Goal: Transaction & Acquisition: Book appointment/travel/reservation

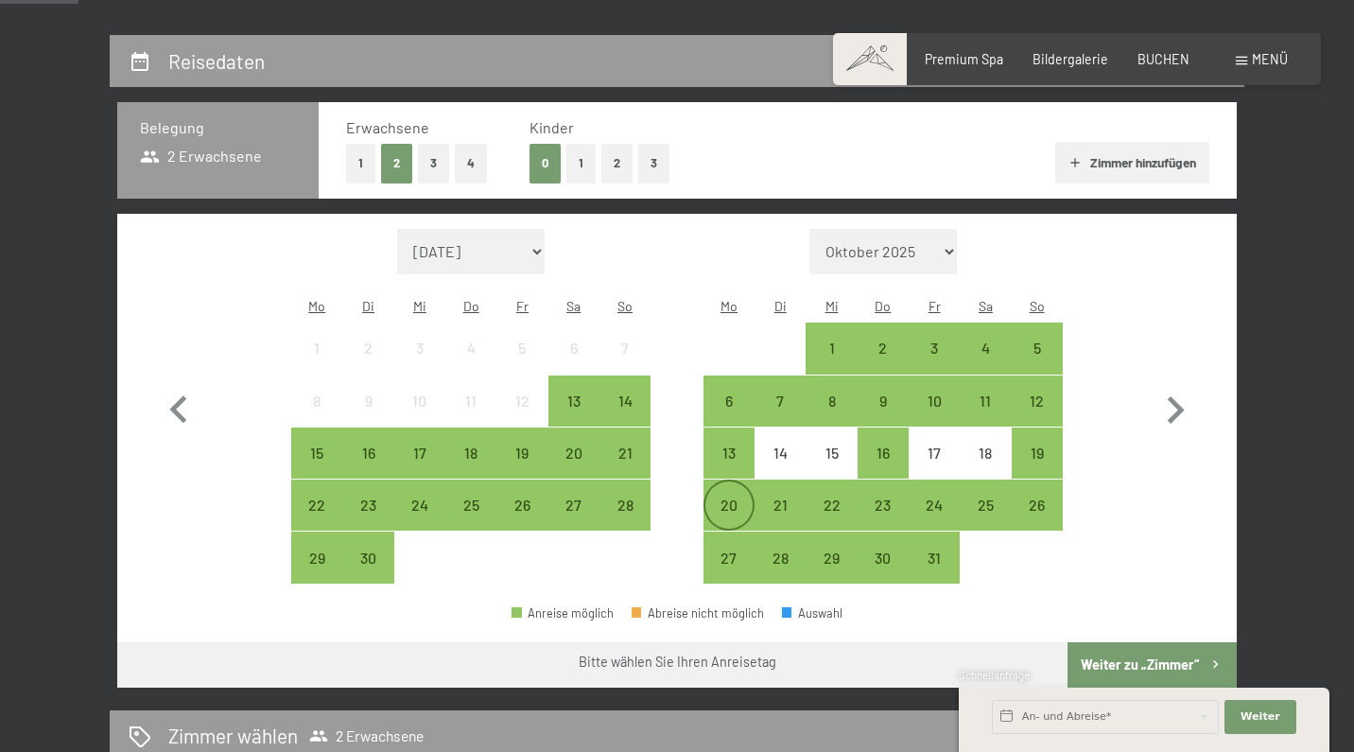
click at [730, 497] on div "20" at bounding box center [728, 520] width 47 height 47
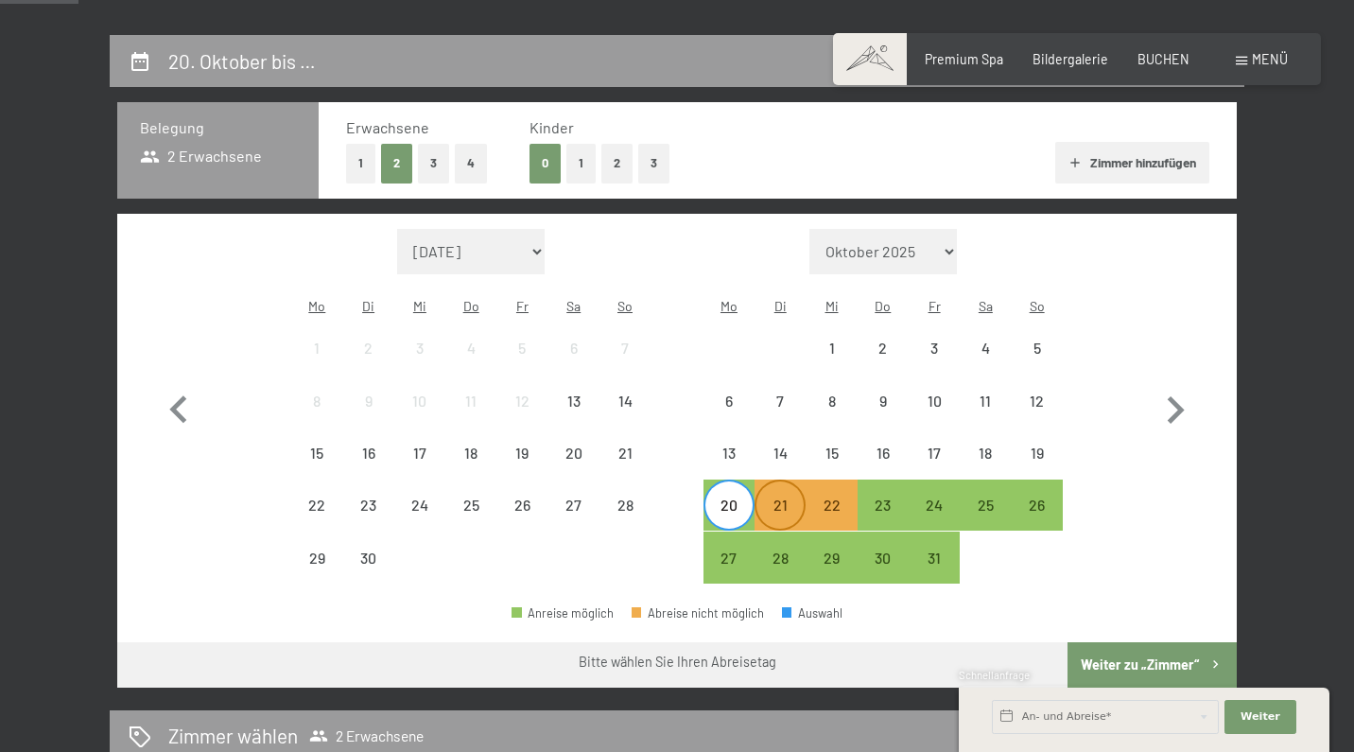
click at [778, 497] on div "21" at bounding box center [779, 520] width 47 height 47
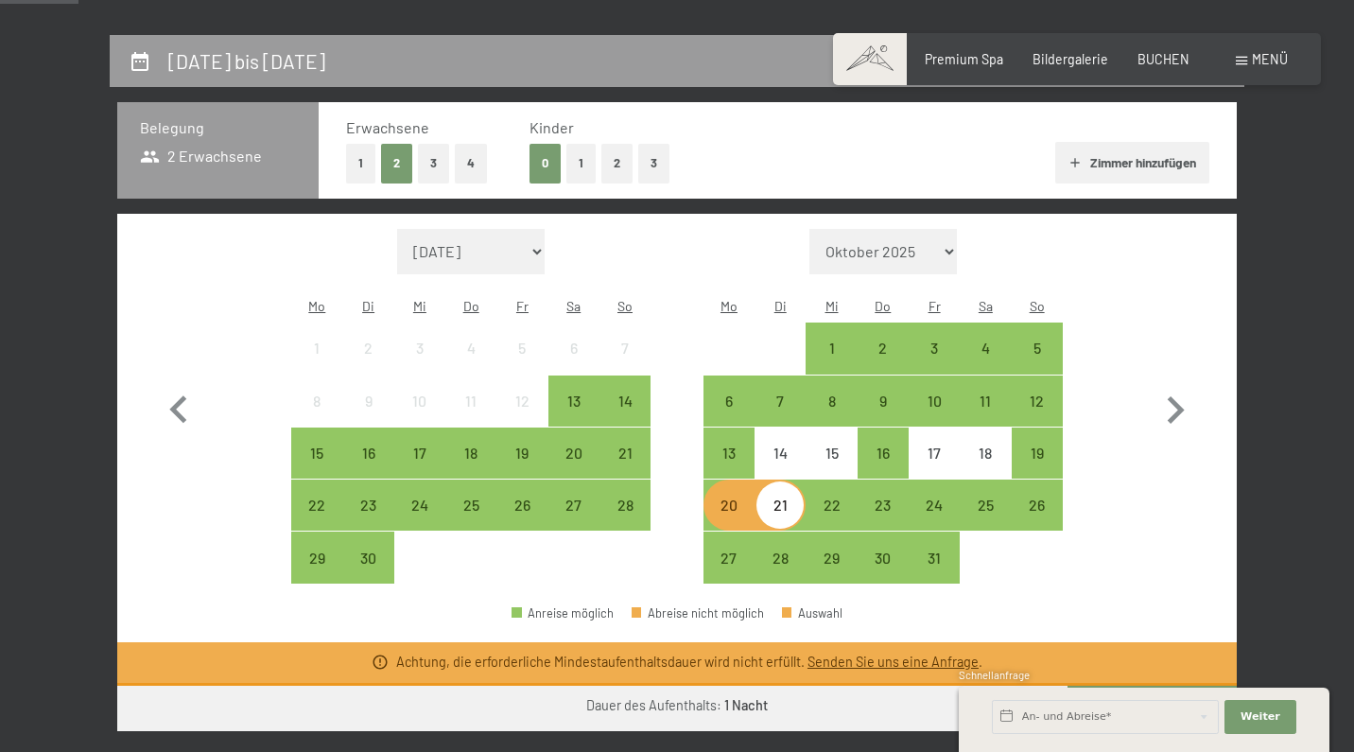
click at [740, 497] on div "20" at bounding box center [728, 520] width 47 height 47
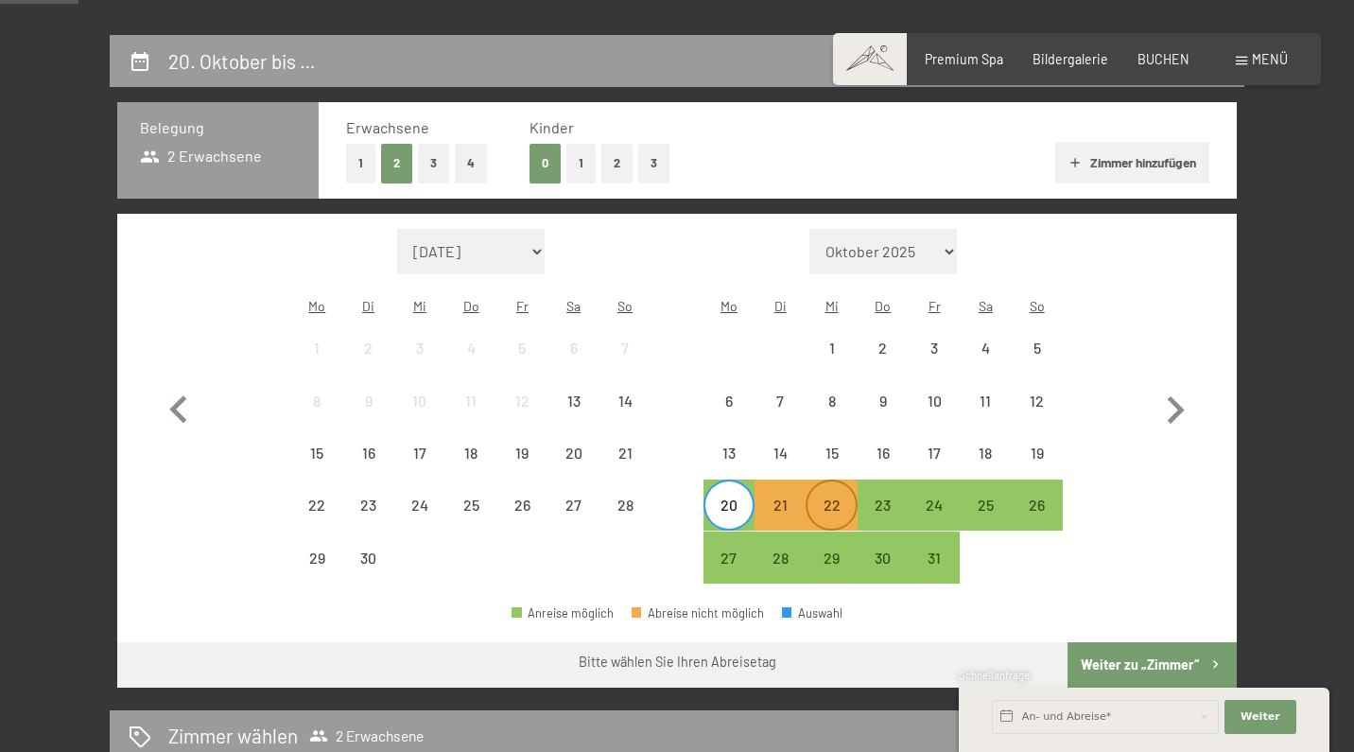
click at [846, 497] on div "22" at bounding box center [830, 520] width 47 height 47
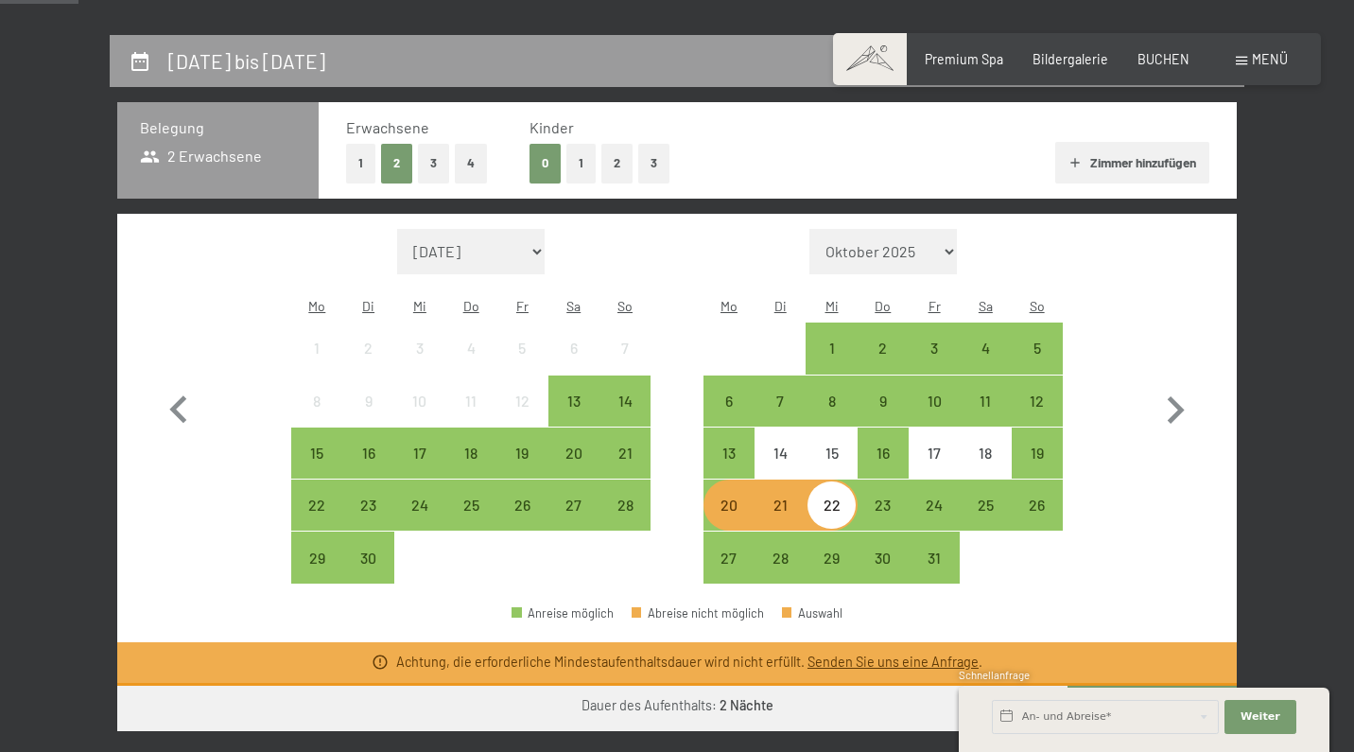
click at [746, 497] on div "20" at bounding box center [728, 520] width 47 height 47
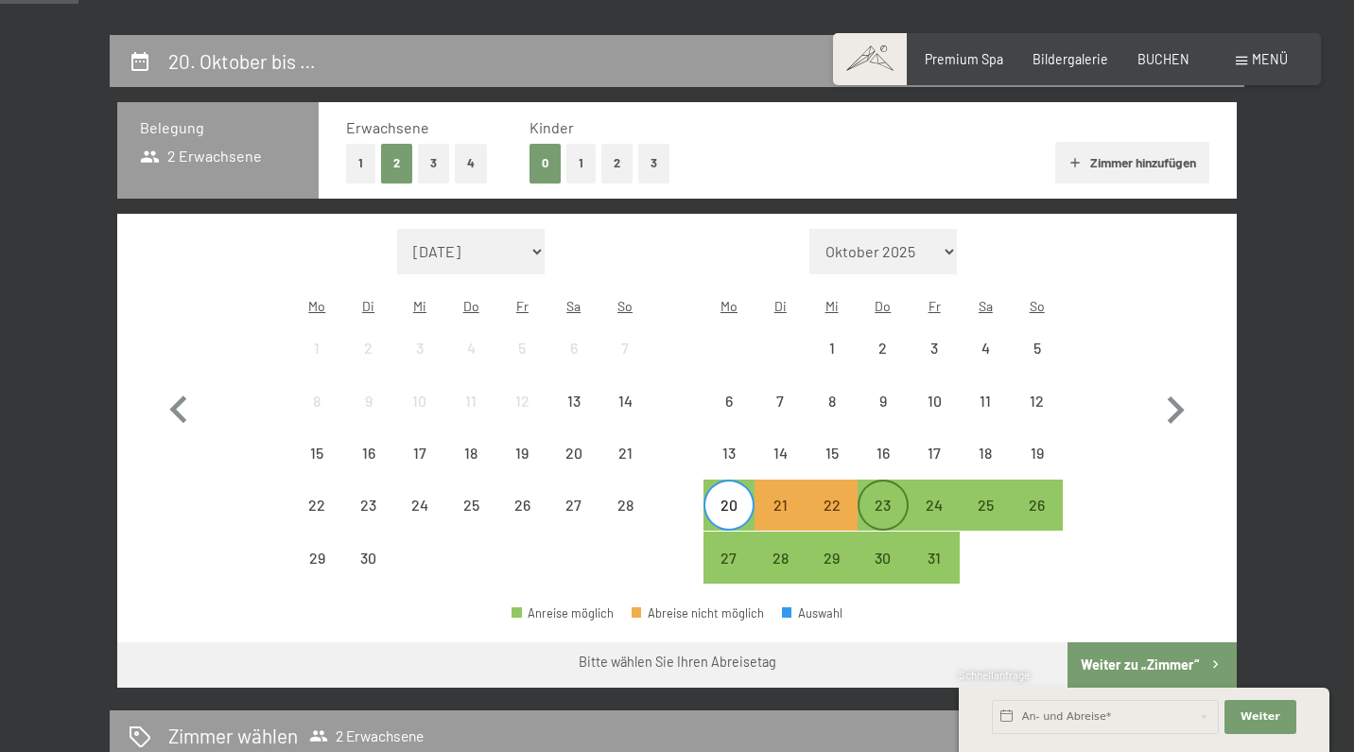
click at [897, 497] on div "23" at bounding box center [882, 520] width 47 height 47
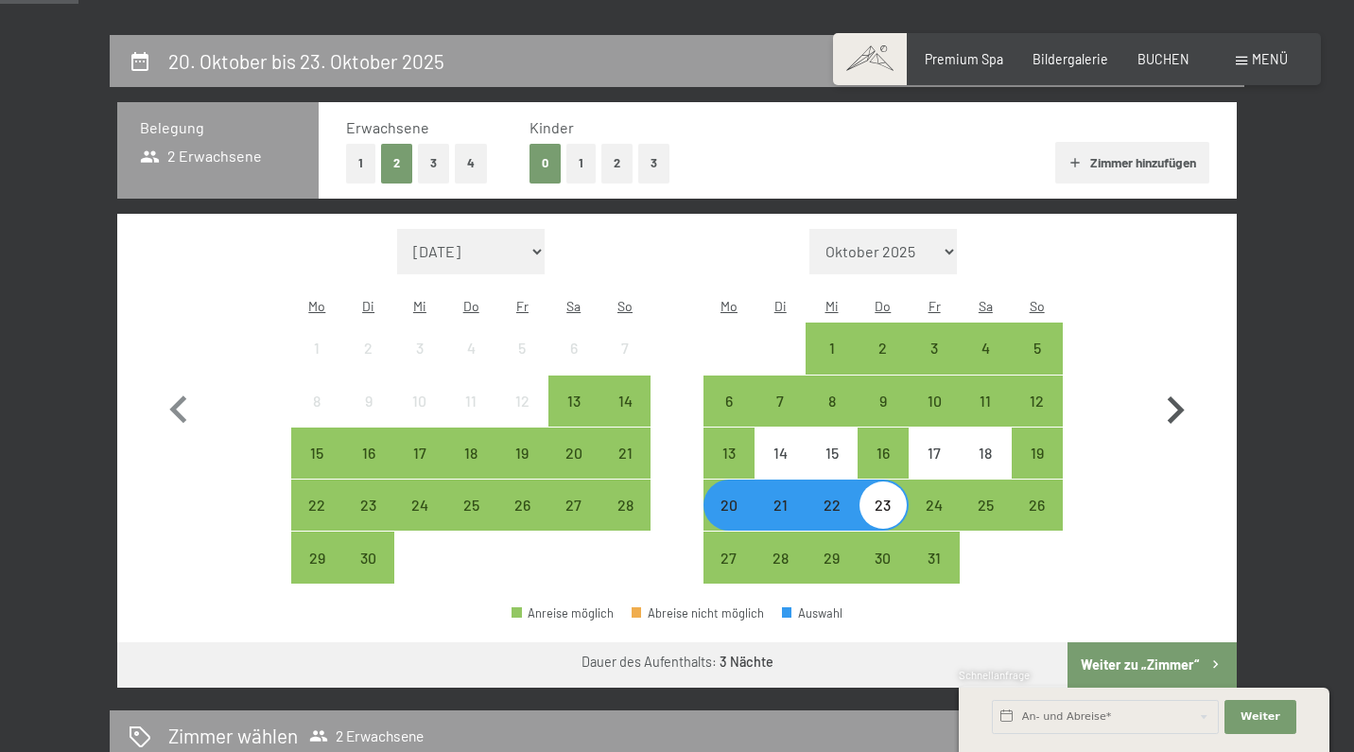
click at [1163, 387] on icon "button" at bounding box center [1175, 410] width 55 height 55
select select "2025-10-01"
select select "2025-11-01"
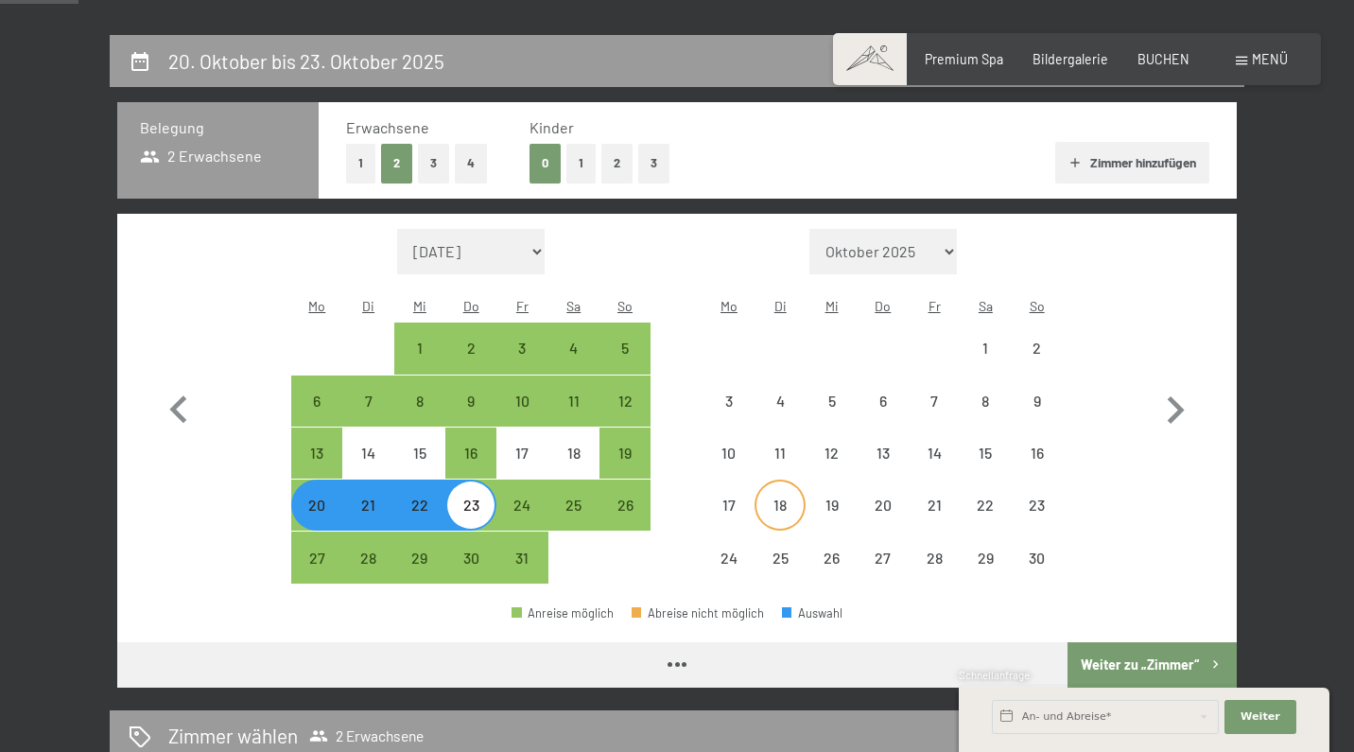
select select "2025-10-01"
select select "2025-11-01"
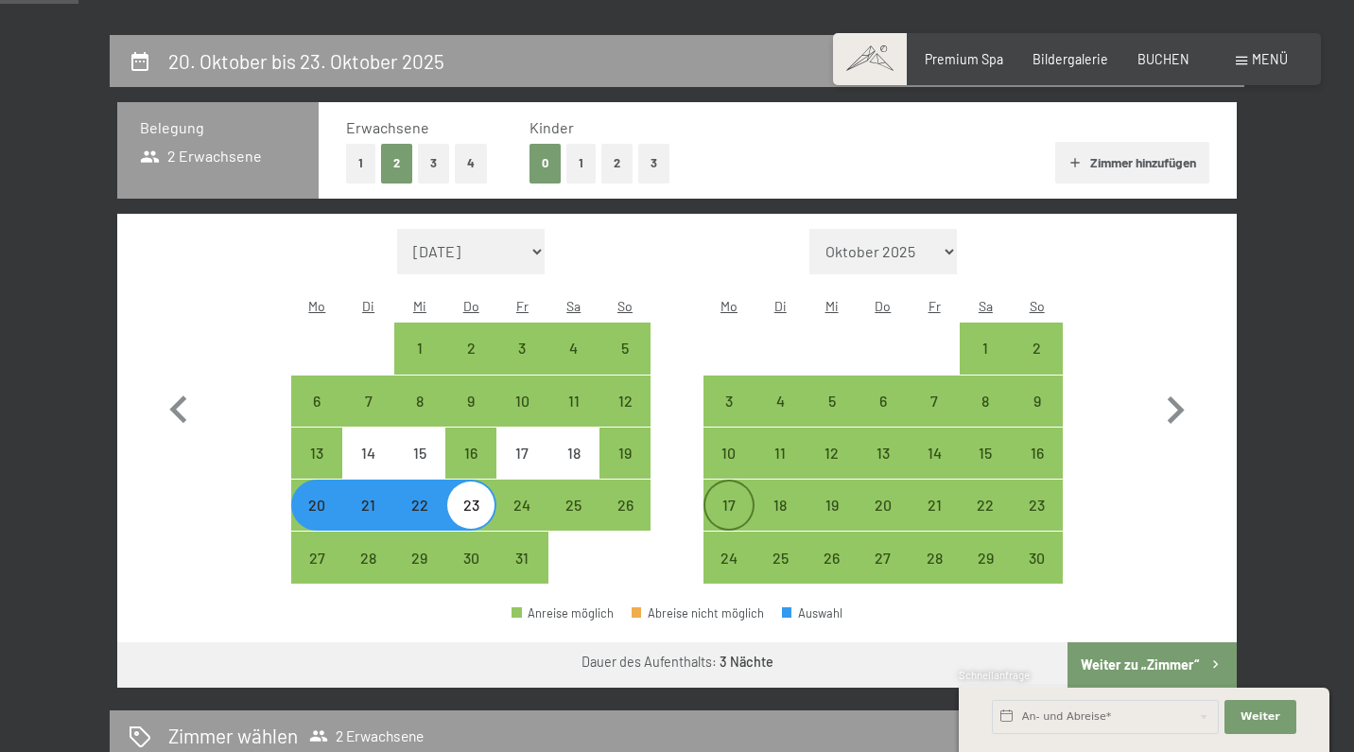
click at [735, 497] on div "17" at bounding box center [728, 520] width 47 height 47
select select "2025-10-01"
select select "2025-11-01"
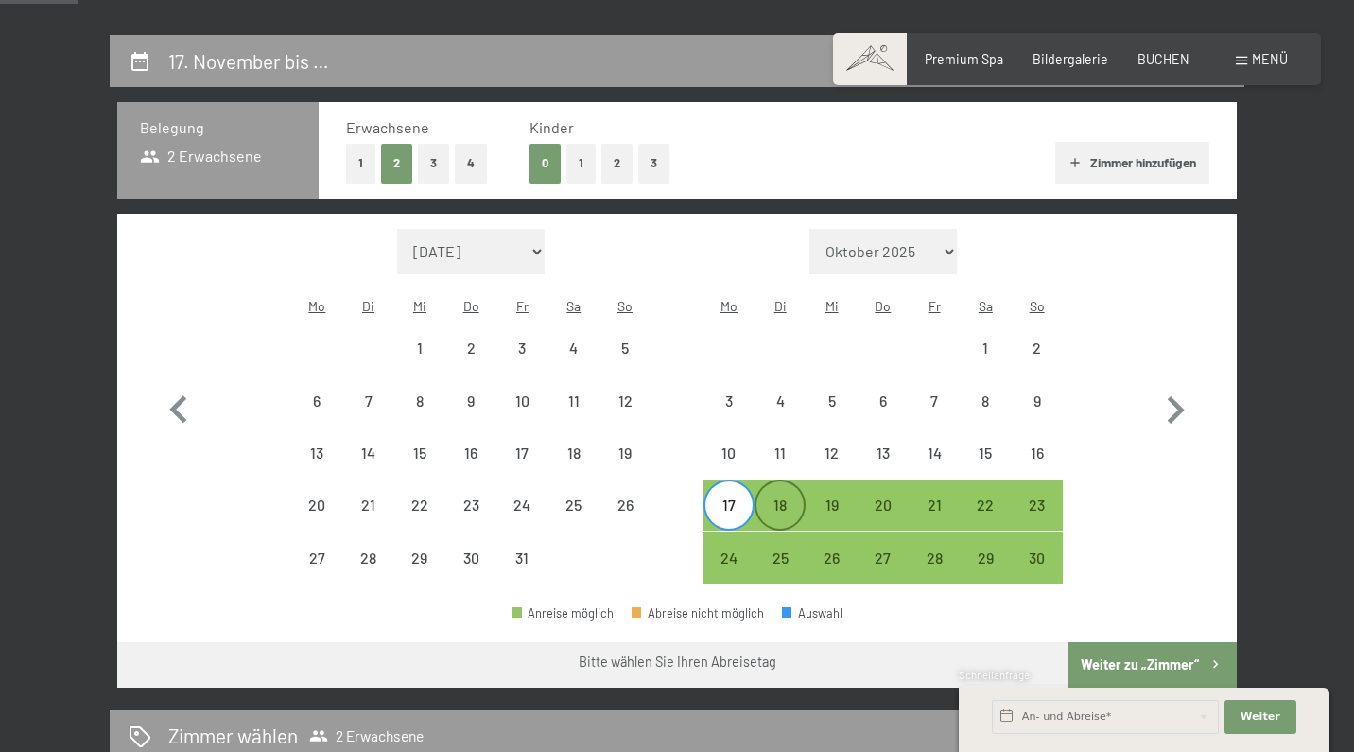
click at [792, 497] on div "18" at bounding box center [779, 520] width 47 height 47
select select "2025-10-01"
select select "2025-11-01"
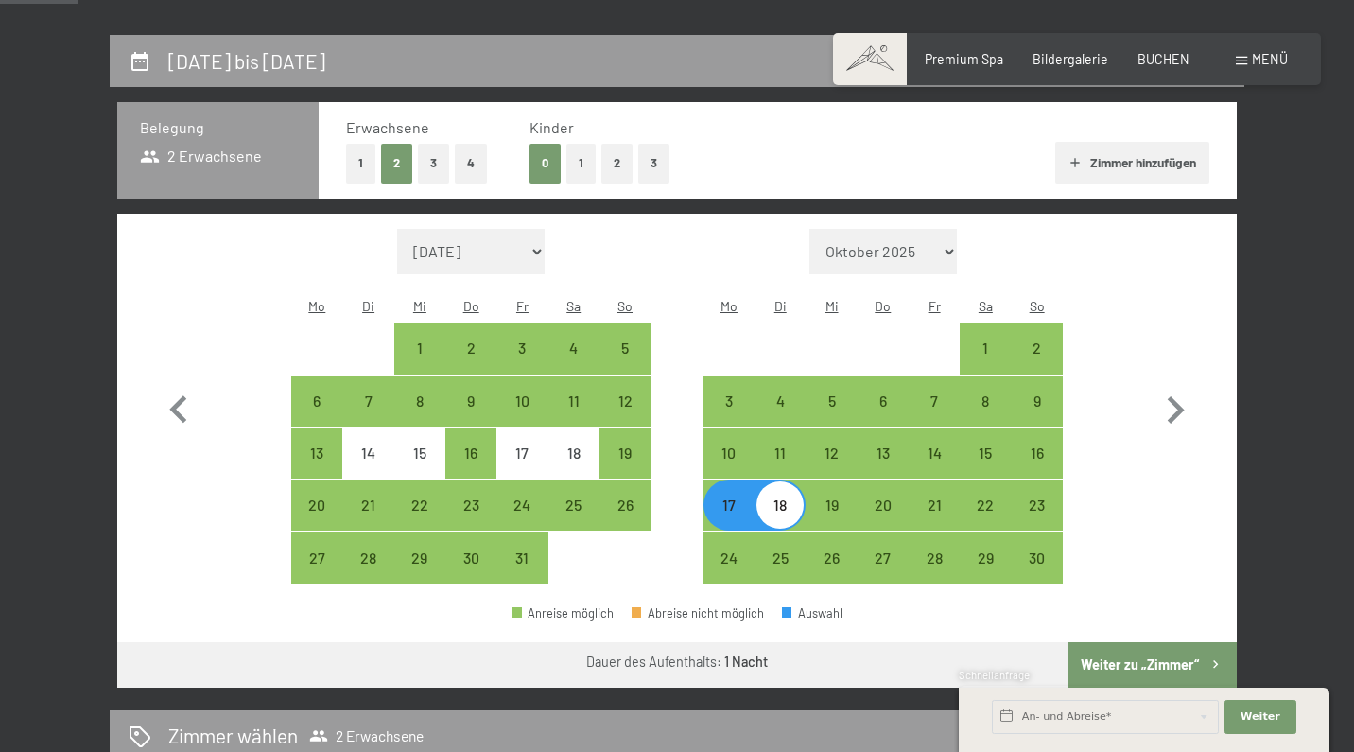
click at [1150, 642] on button "Weiter zu „Zimmer“" at bounding box center [1151, 664] width 169 height 45
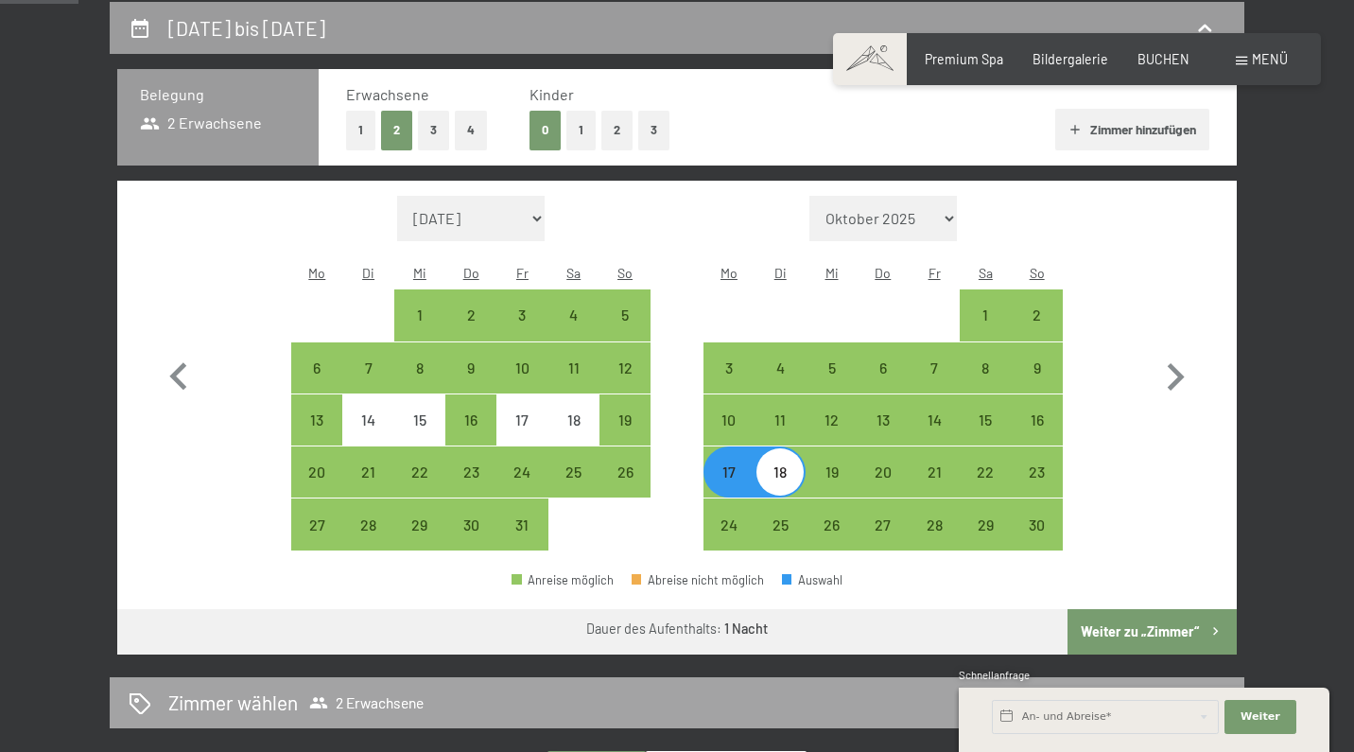
select select "2025-10-01"
select select "2025-11-01"
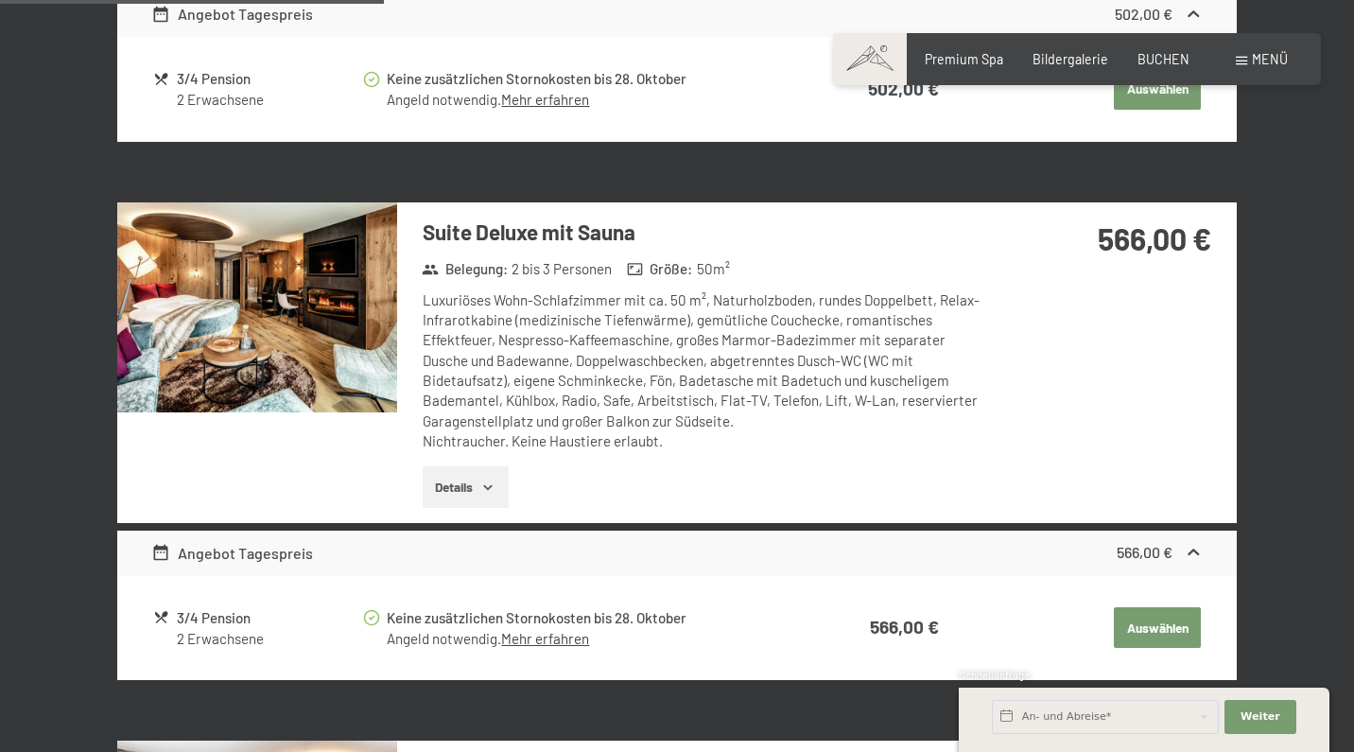
scroll to position [1411, 0]
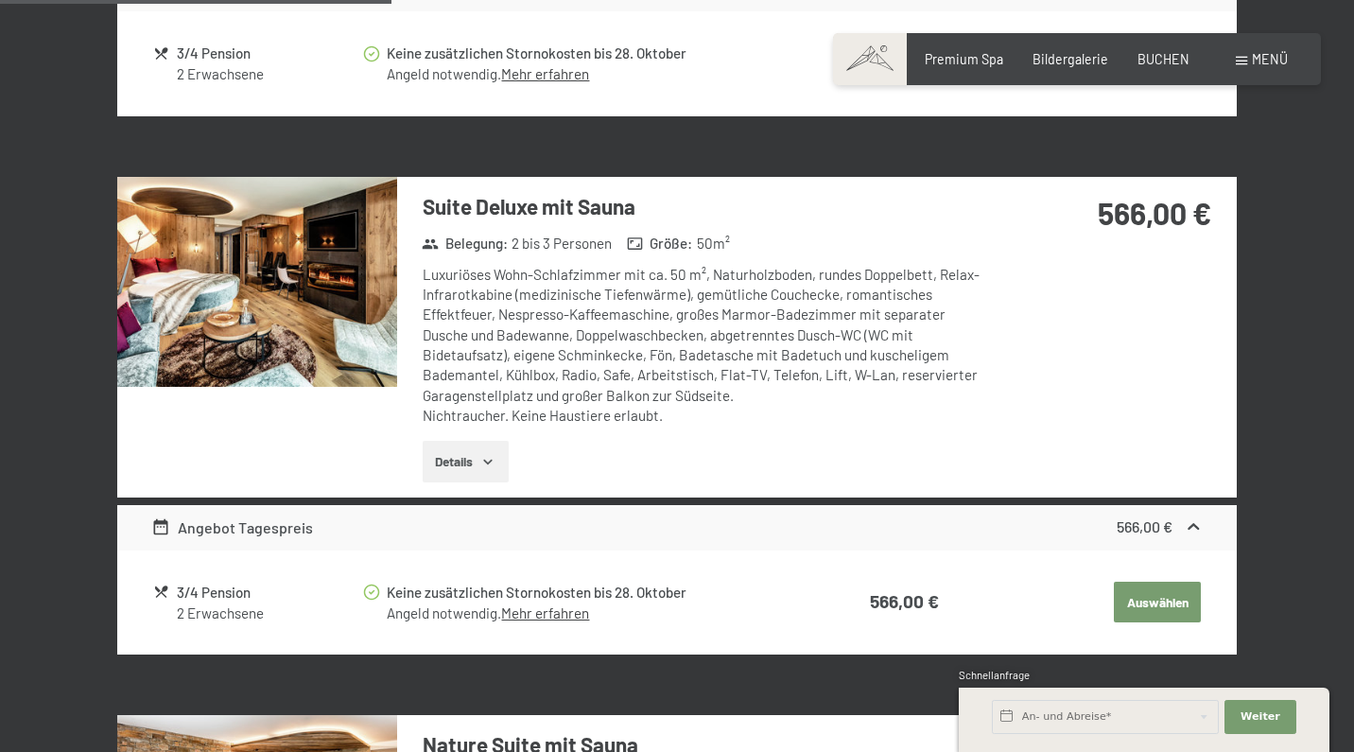
click at [370, 271] on img at bounding box center [257, 282] width 280 height 210
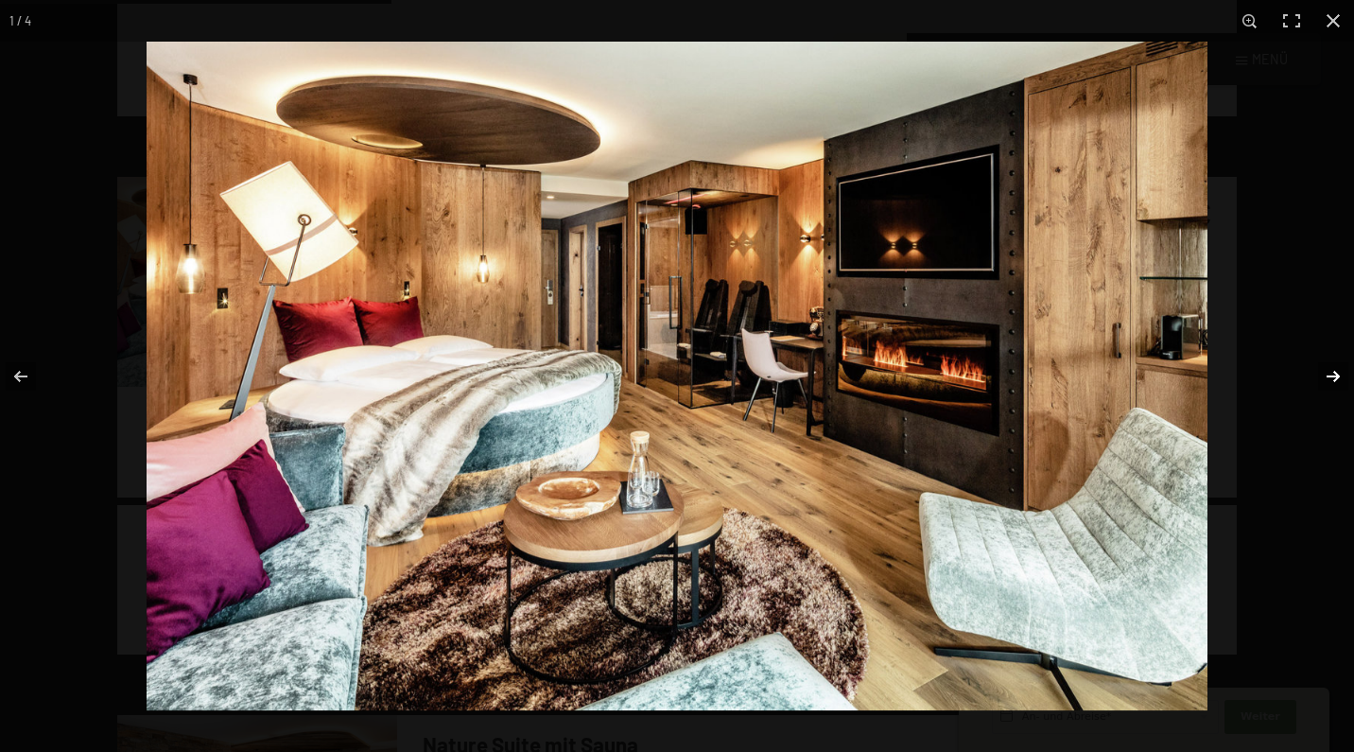
click at [1326, 373] on button "button" at bounding box center [1321, 376] width 66 height 95
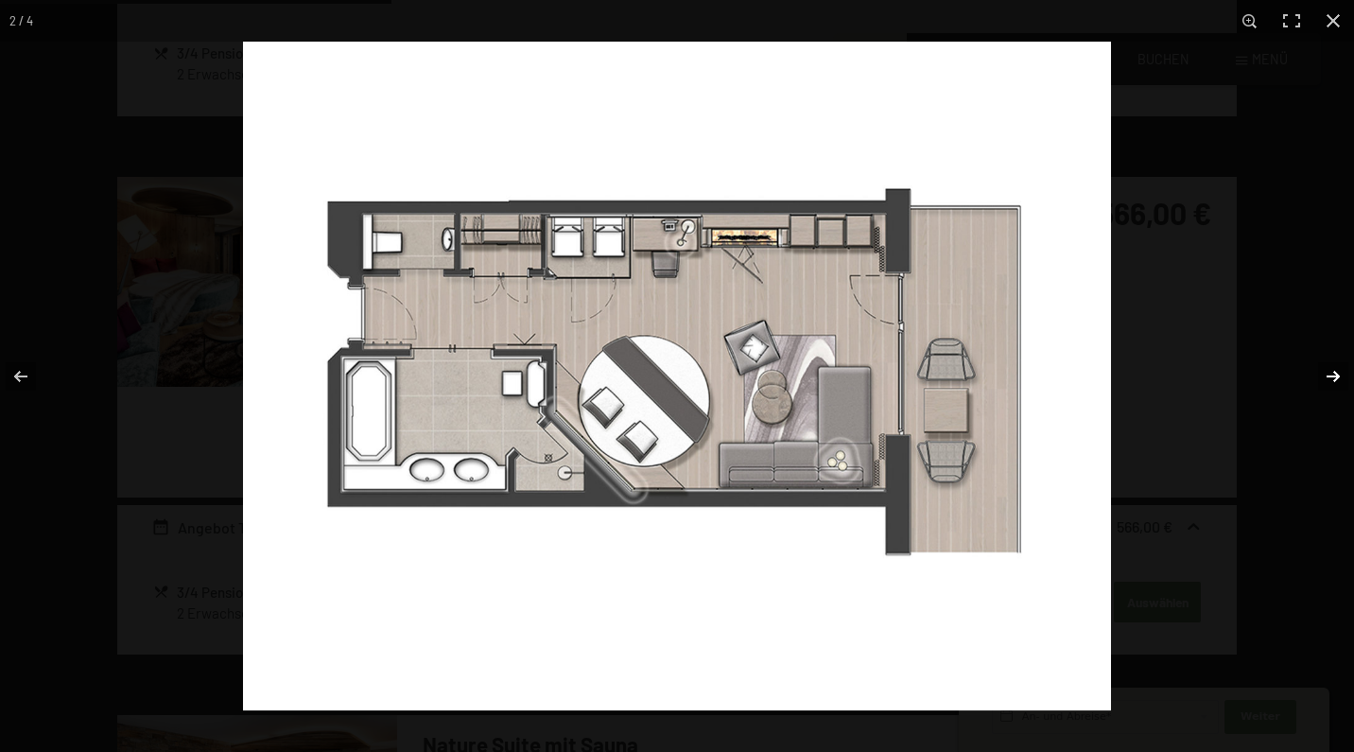
click at [1326, 373] on button "button" at bounding box center [1321, 376] width 66 height 95
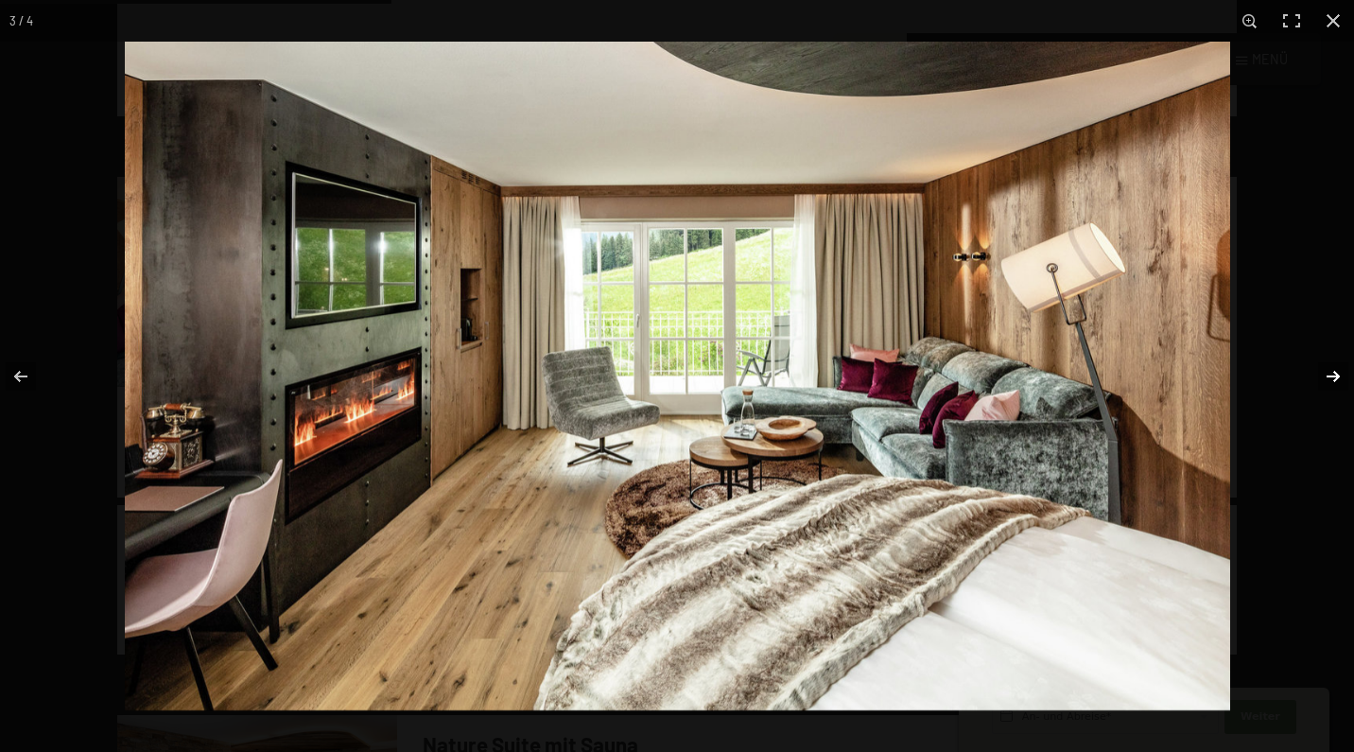
click at [1326, 373] on button "button" at bounding box center [1321, 376] width 66 height 95
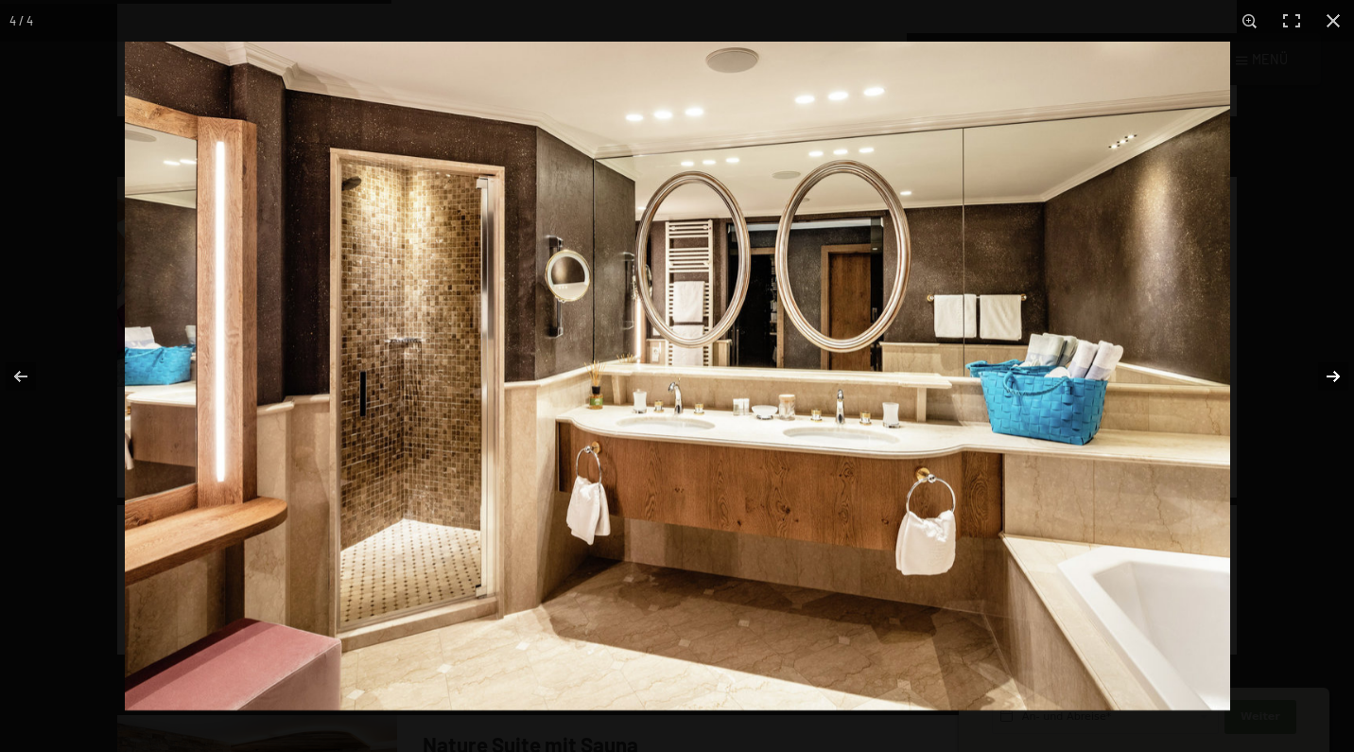
click at [1326, 373] on button "button" at bounding box center [1321, 376] width 66 height 95
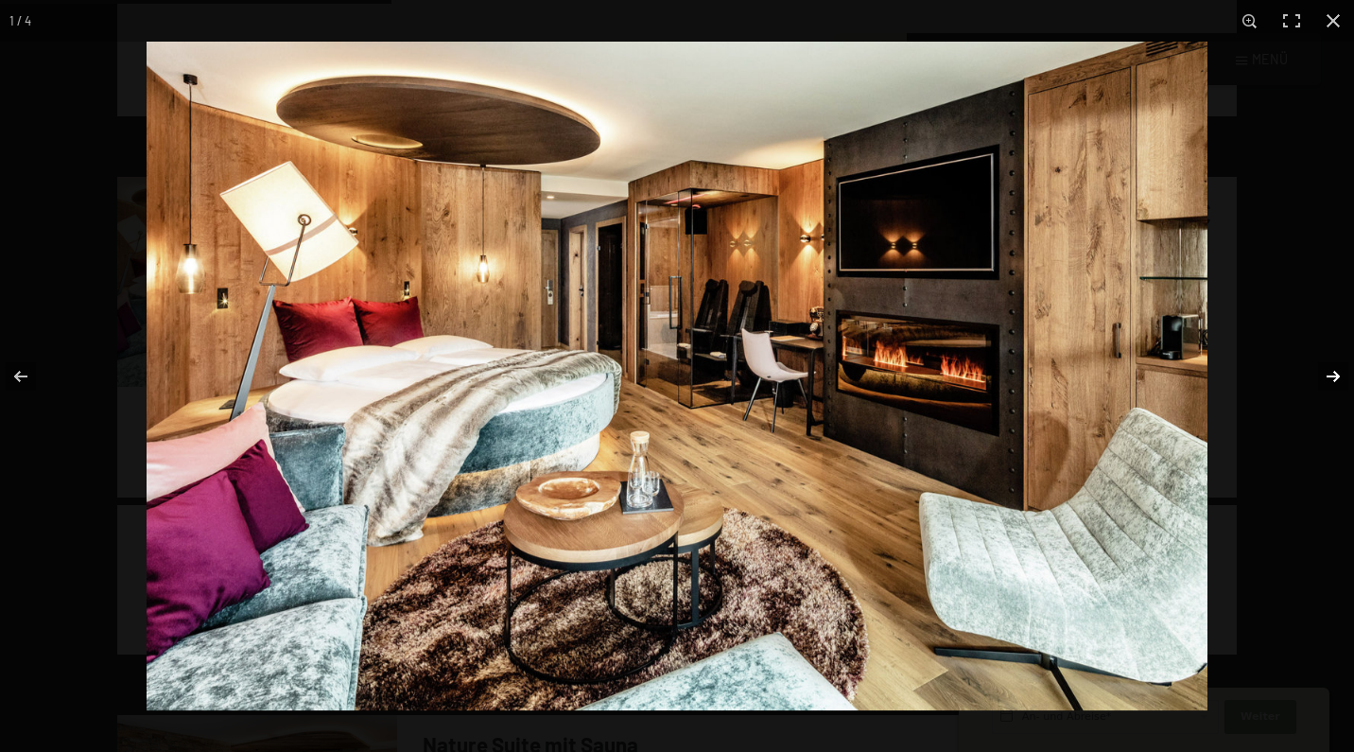
click at [1326, 373] on button "button" at bounding box center [1321, 376] width 66 height 95
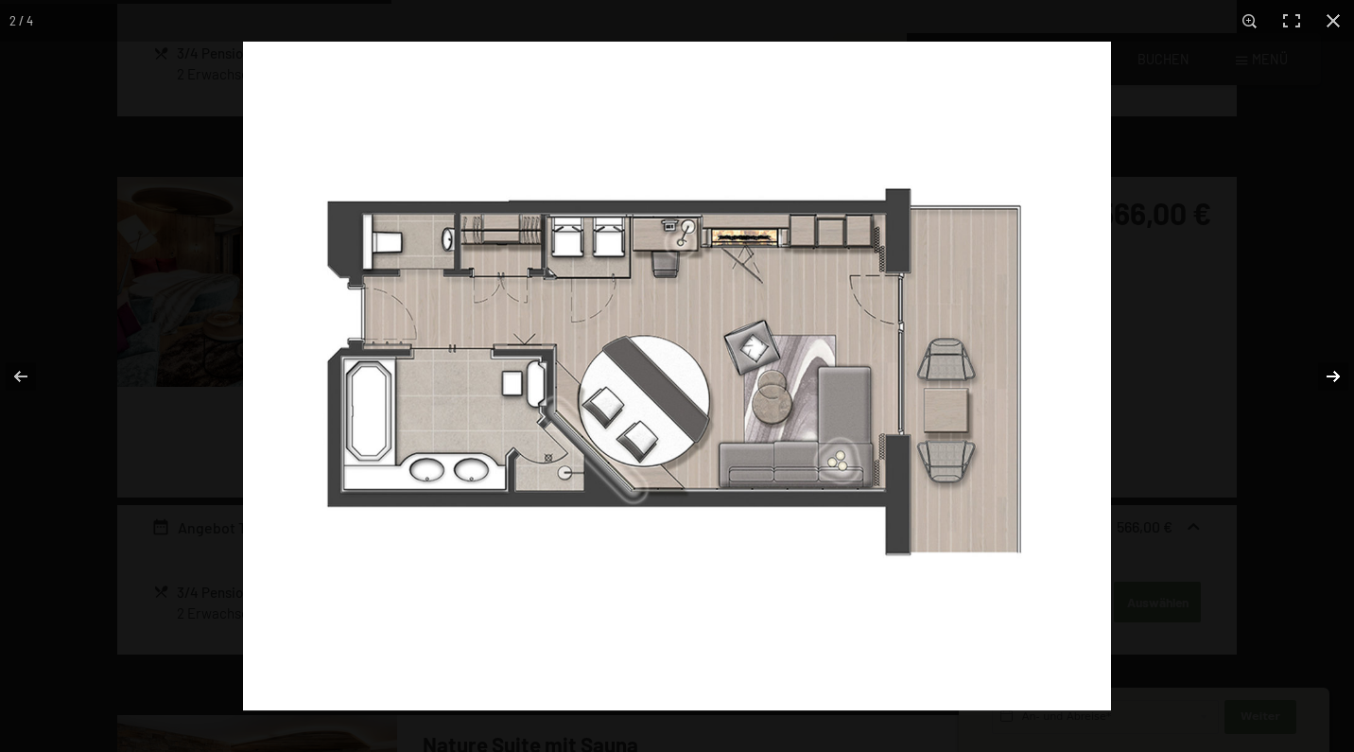
click at [1326, 373] on button "button" at bounding box center [1321, 376] width 66 height 95
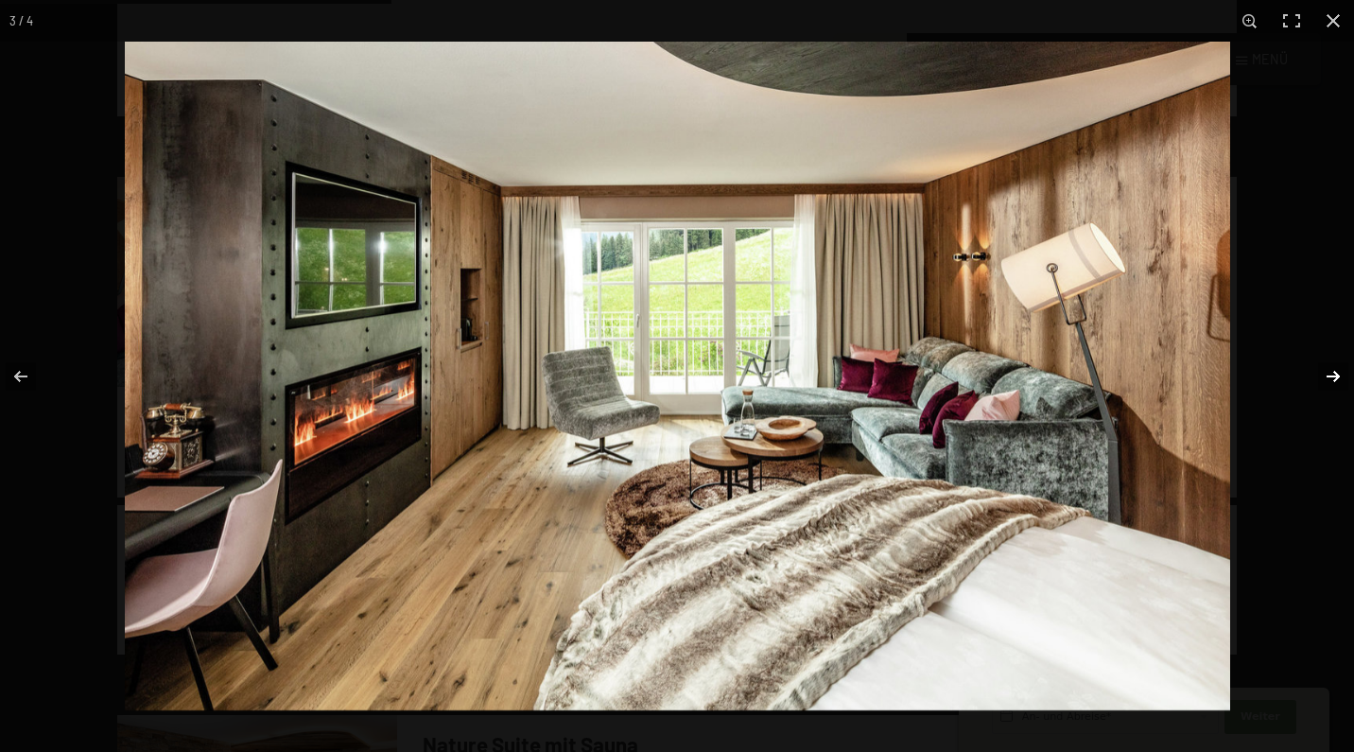
click at [1326, 373] on button "button" at bounding box center [1321, 376] width 66 height 95
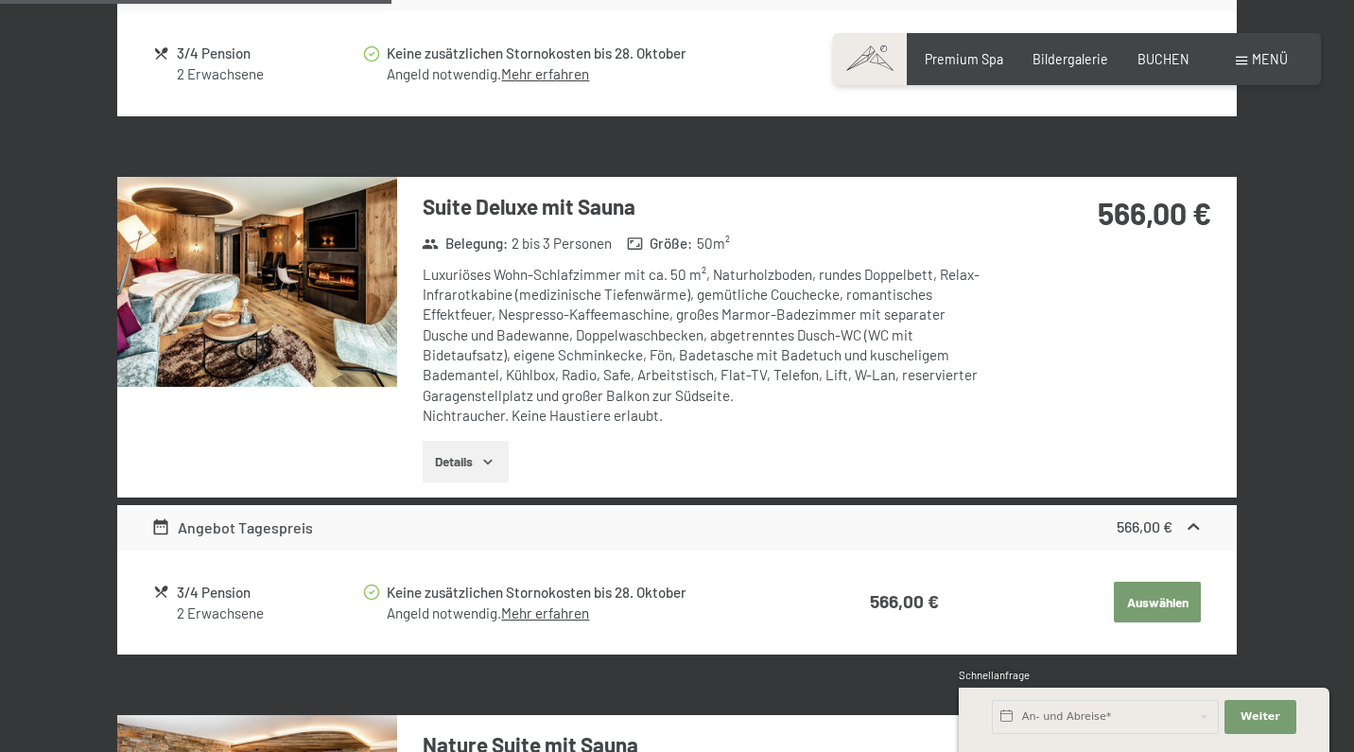
click at [0, 0] on button "button" at bounding box center [0, 0] width 0 height 0
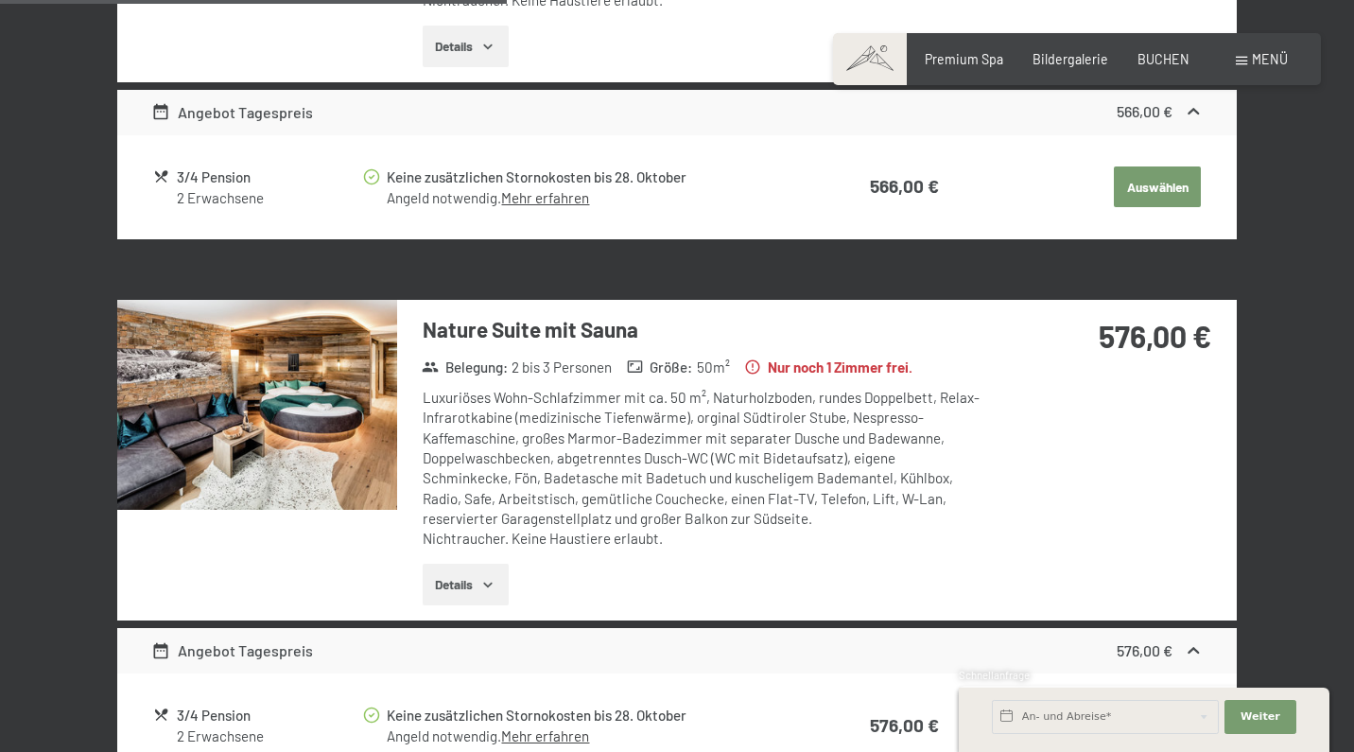
scroll to position [1809, 0]
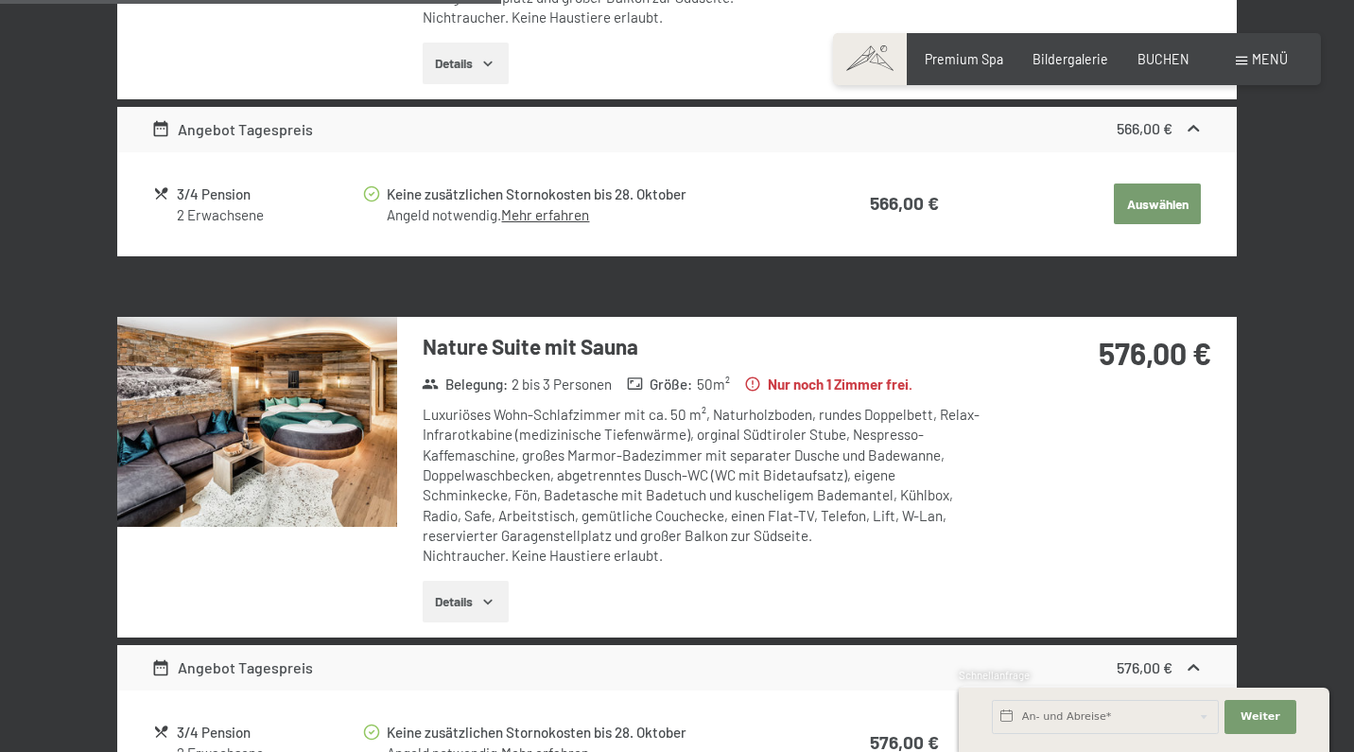
click at [356, 379] on img at bounding box center [257, 422] width 280 height 210
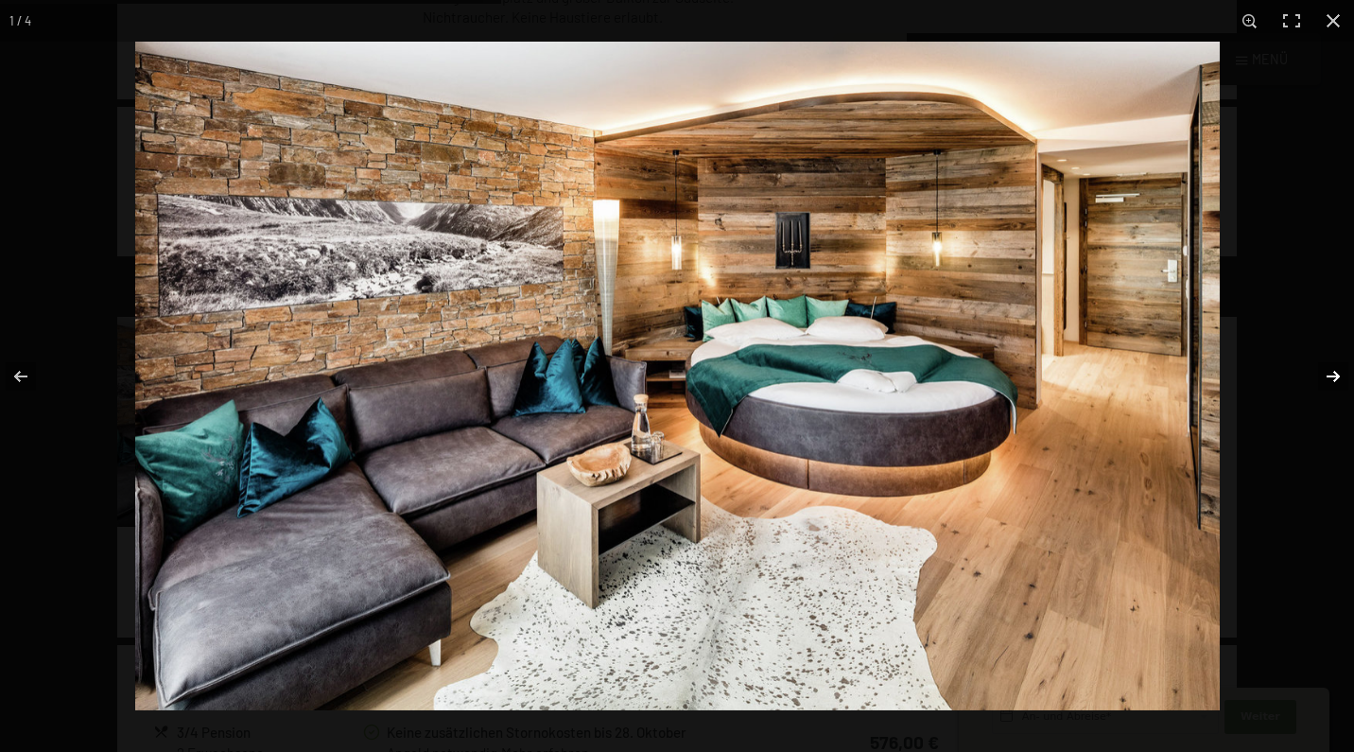
click at [1327, 375] on button "button" at bounding box center [1321, 376] width 66 height 95
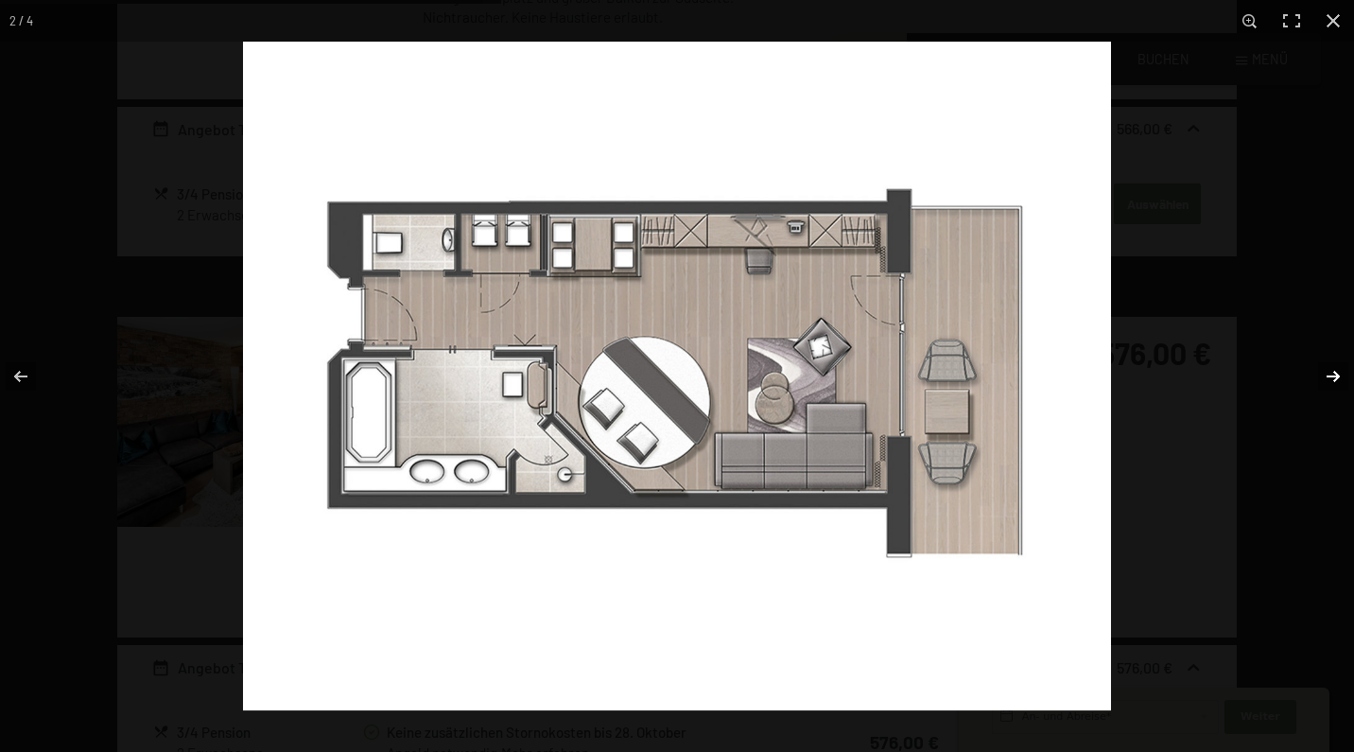
click at [1327, 375] on button "button" at bounding box center [1321, 376] width 66 height 95
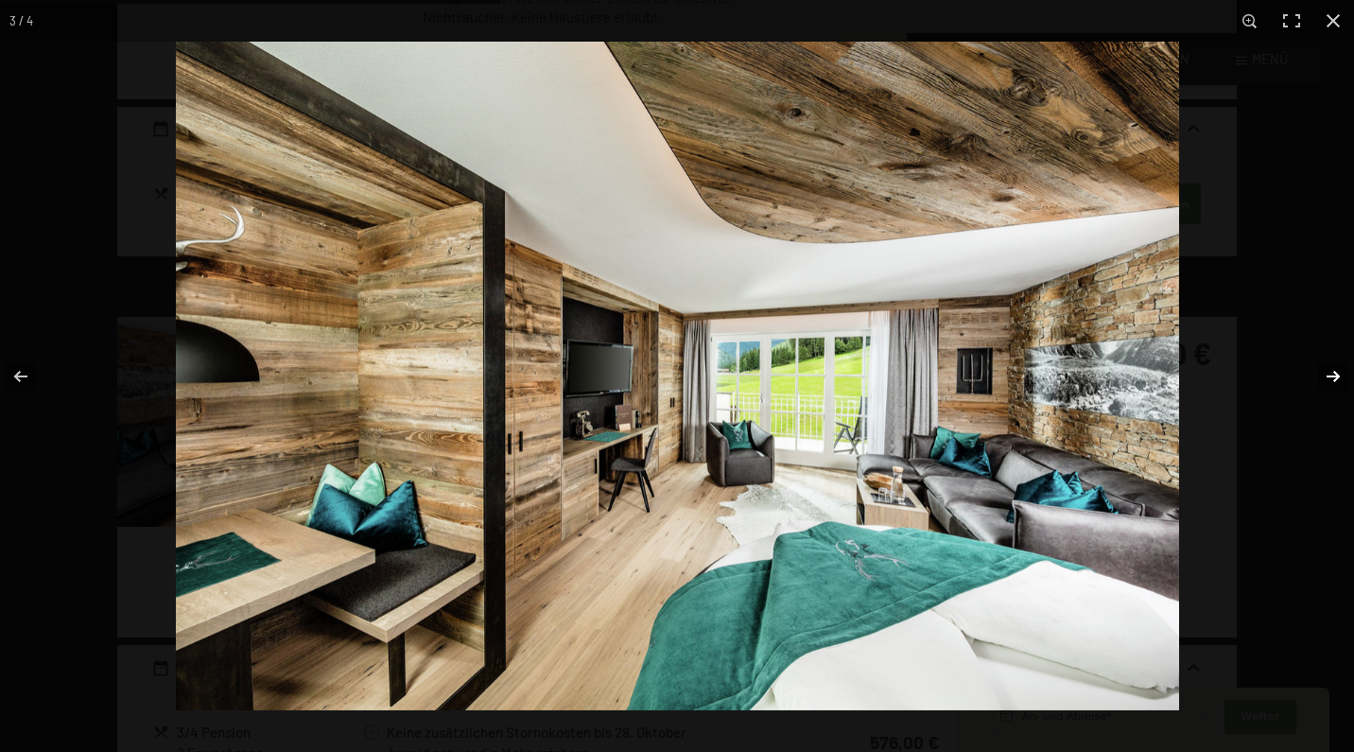
click at [1327, 375] on button "button" at bounding box center [1321, 376] width 66 height 95
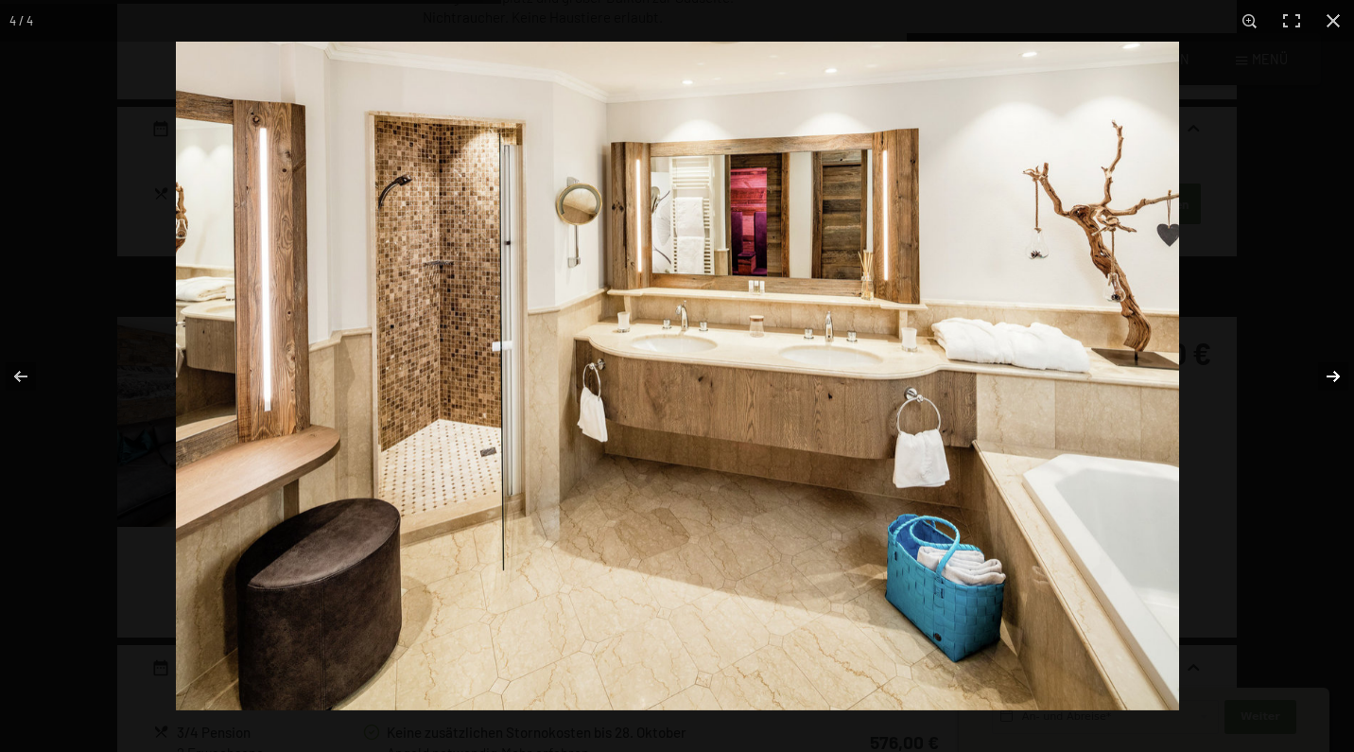
click at [1327, 375] on button "button" at bounding box center [1321, 376] width 66 height 95
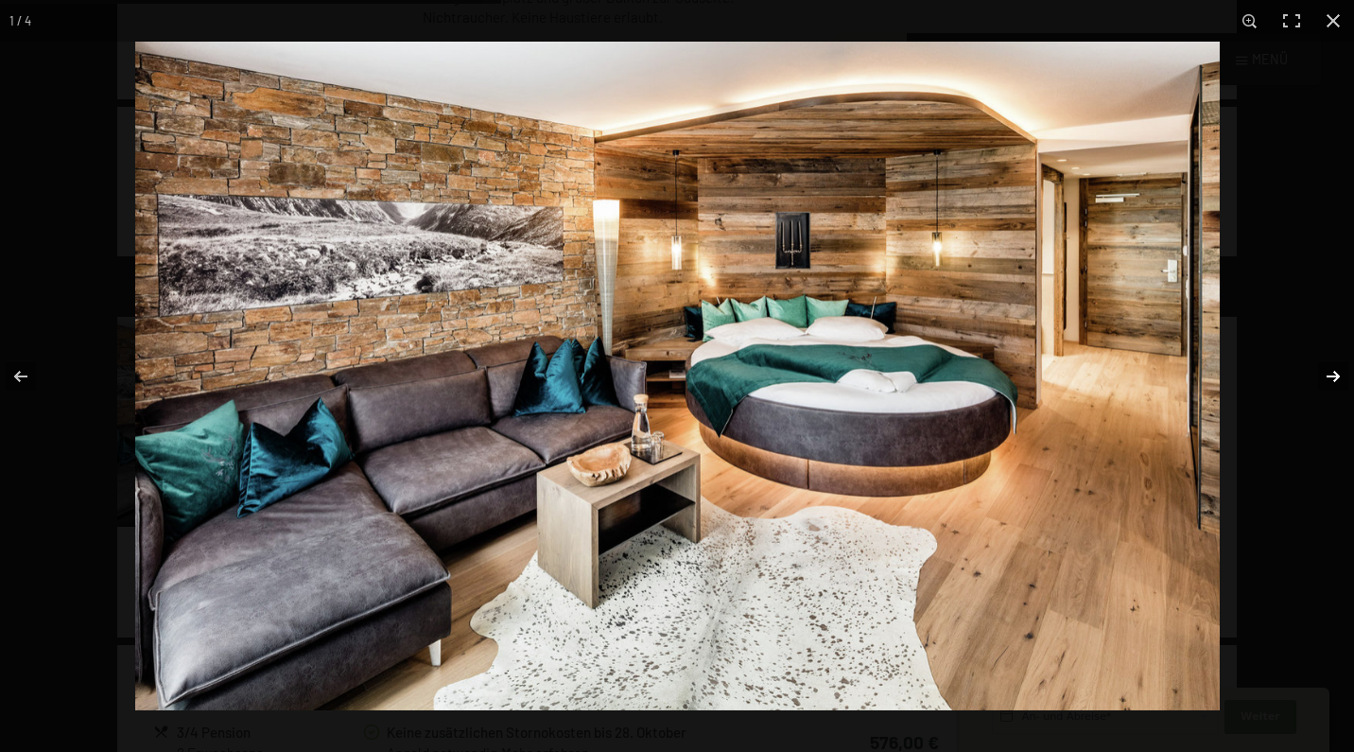
click at [1327, 375] on button "button" at bounding box center [1321, 376] width 66 height 95
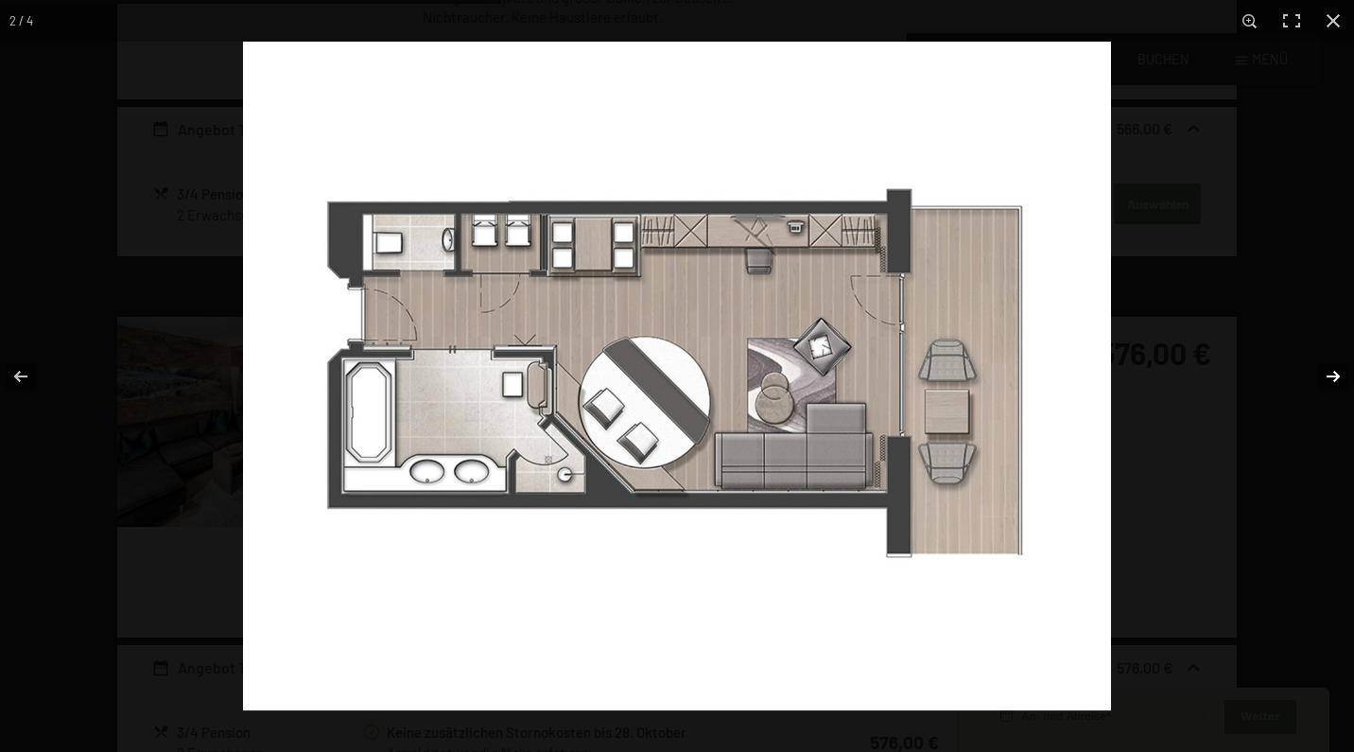
click at [1327, 375] on button "button" at bounding box center [1321, 376] width 66 height 95
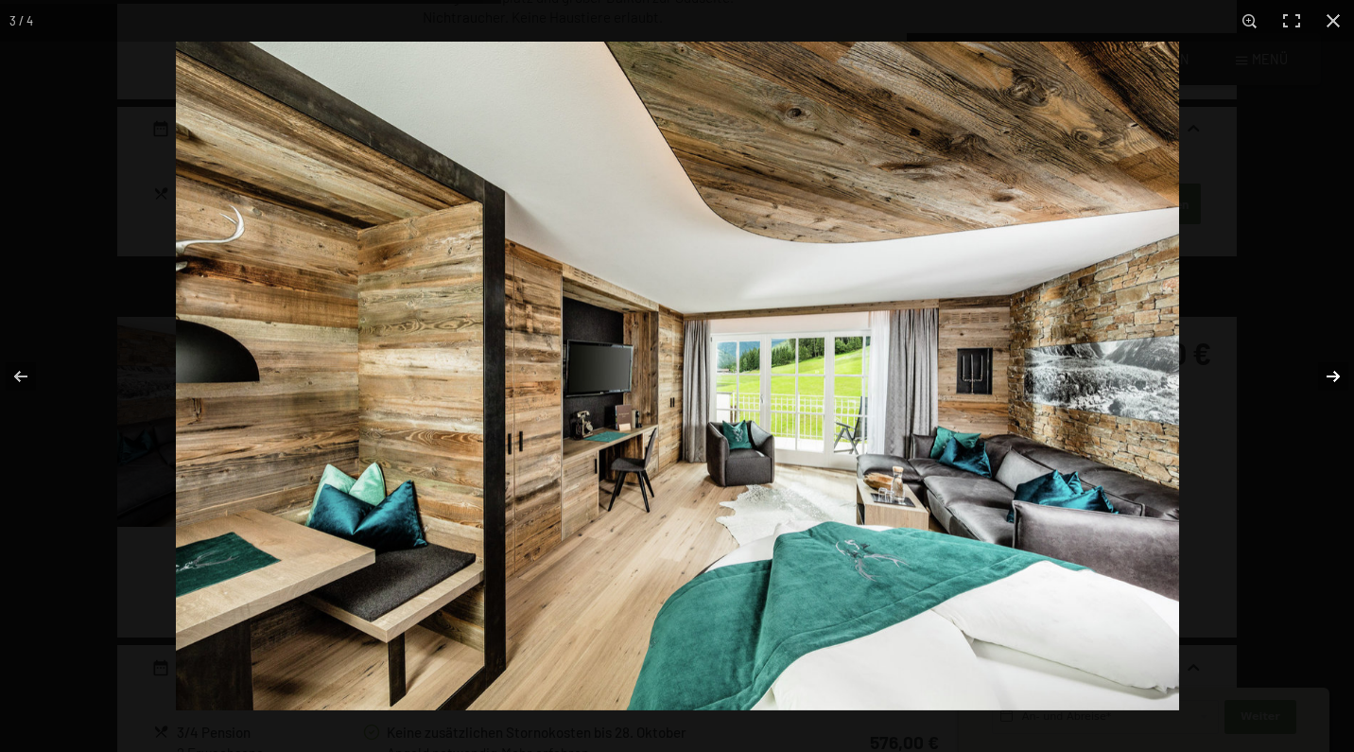
click at [1327, 375] on button "button" at bounding box center [1321, 376] width 66 height 95
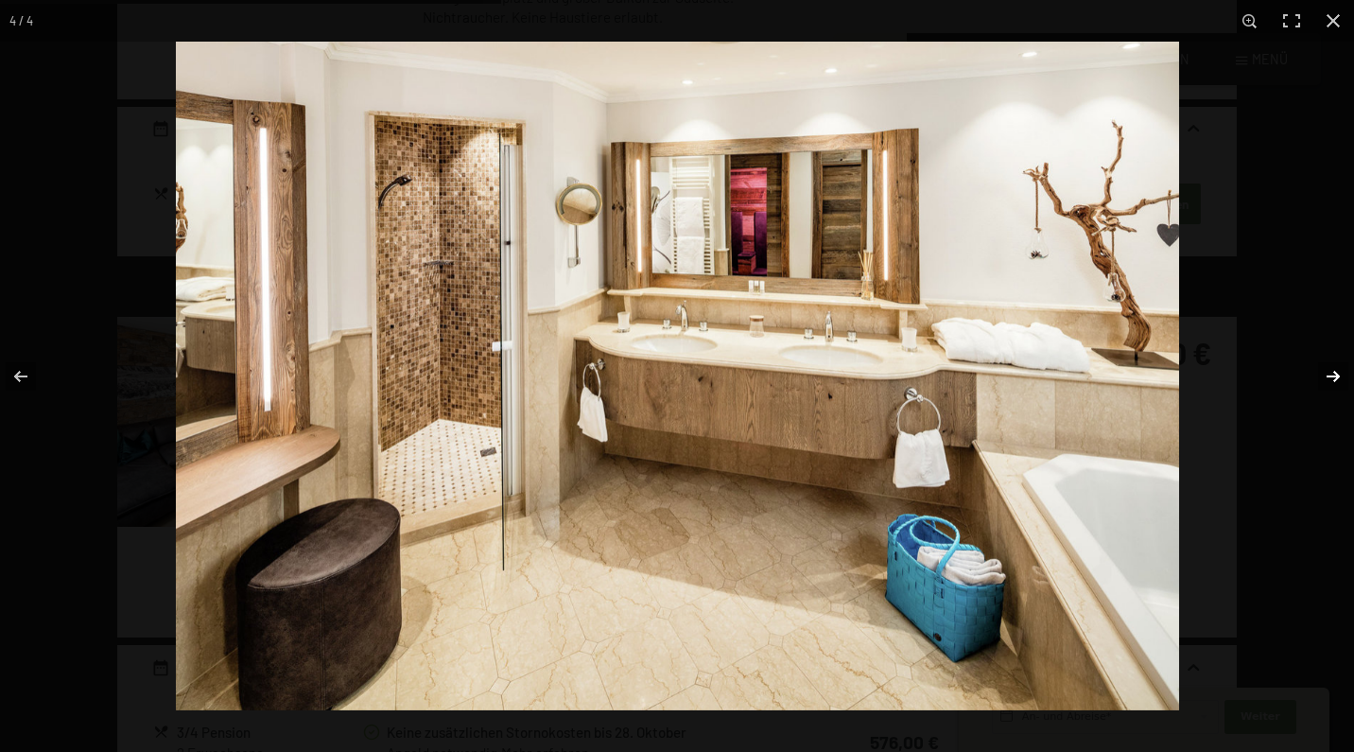
click at [1327, 375] on button "button" at bounding box center [1321, 376] width 66 height 95
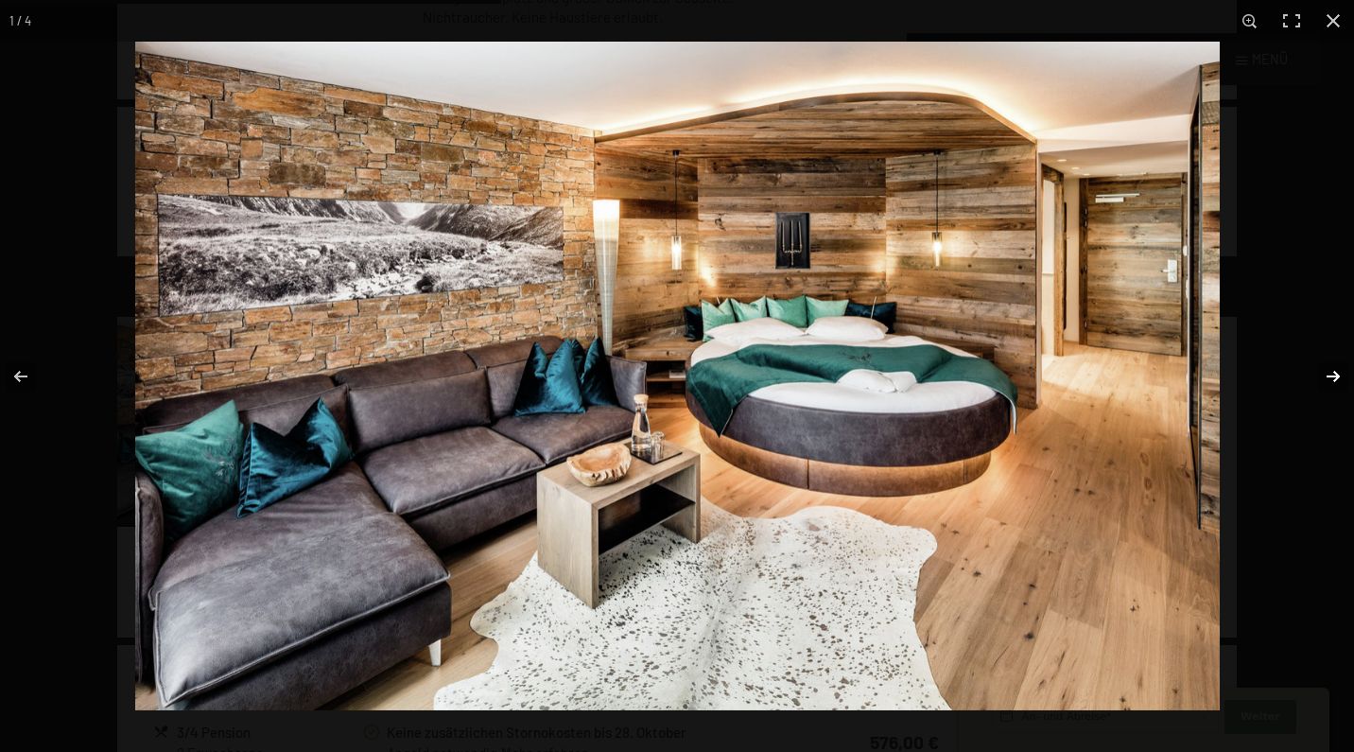
click at [1327, 375] on button "button" at bounding box center [1321, 376] width 66 height 95
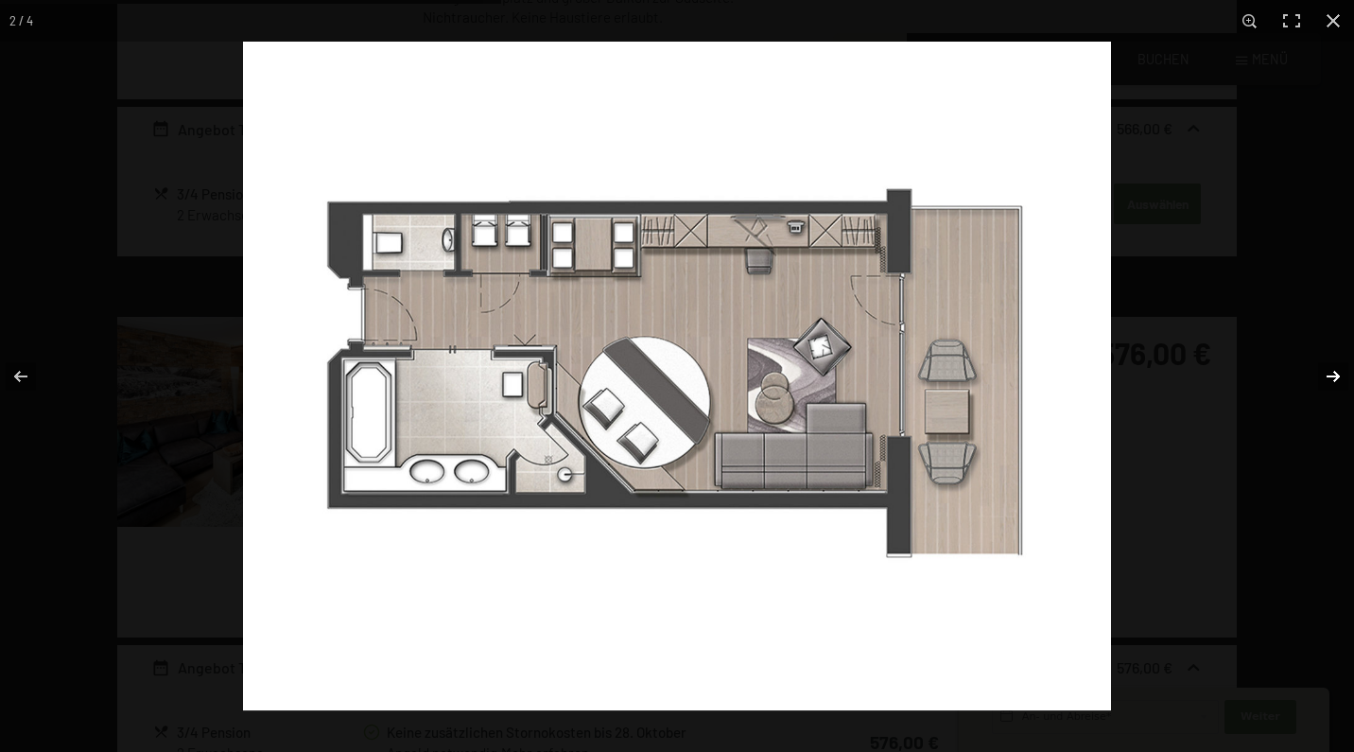
click at [1327, 375] on button "button" at bounding box center [1321, 376] width 66 height 95
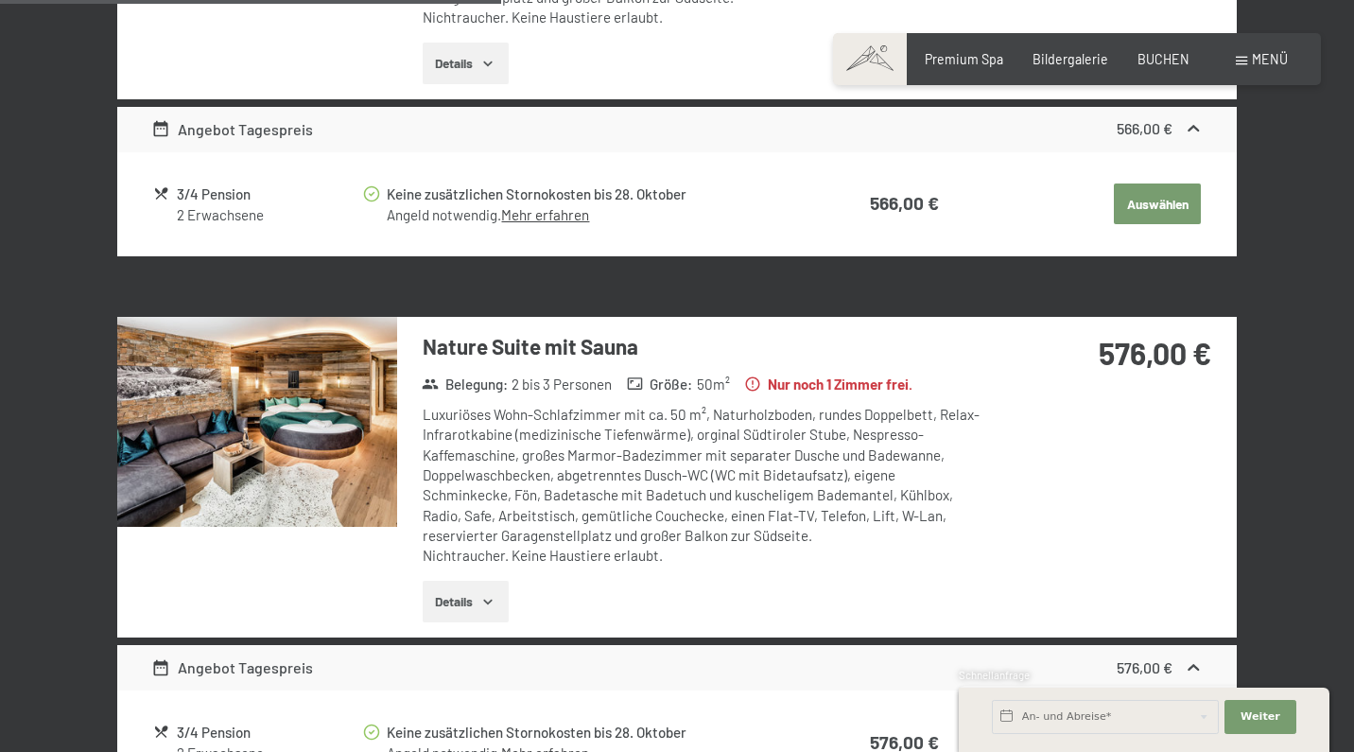
click at [0, 0] on button "button" at bounding box center [0, 0] width 0 height 0
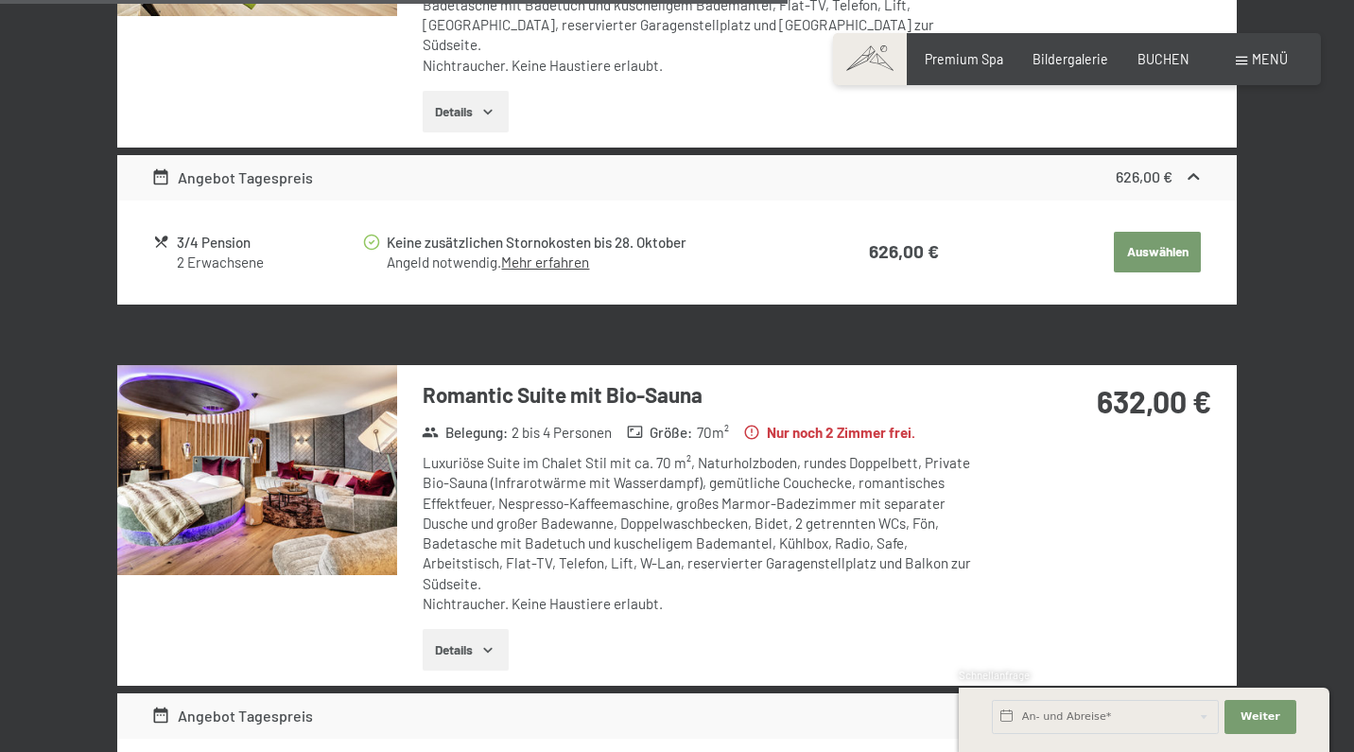
scroll to position [2871, 0]
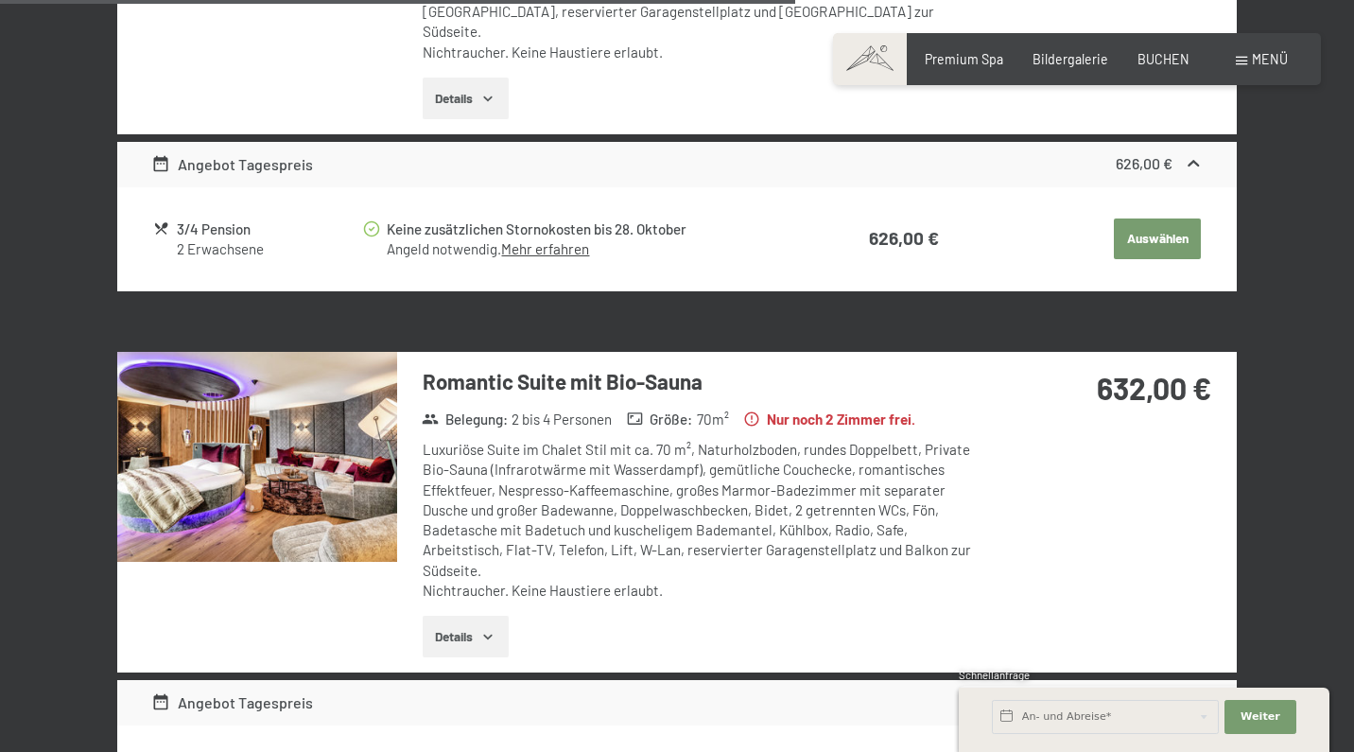
click at [292, 442] on img at bounding box center [257, 457] width 280 height 210
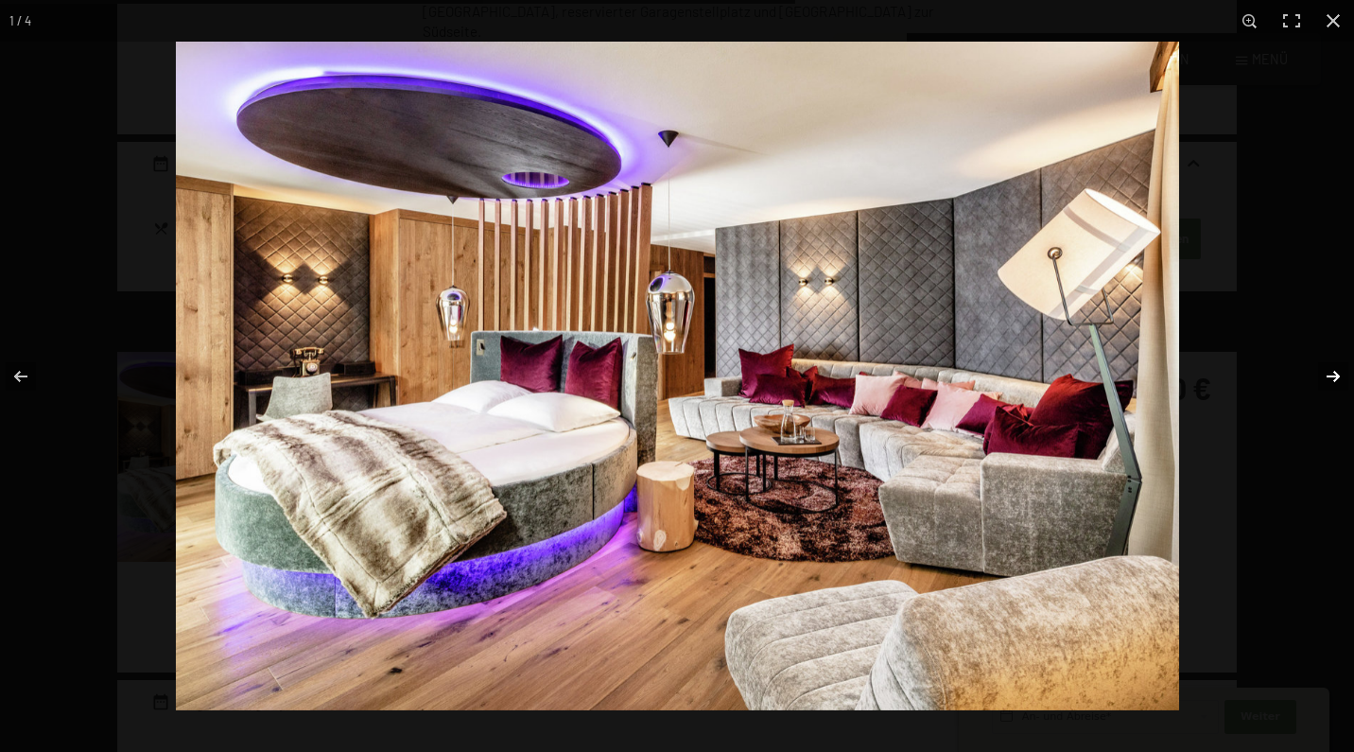
click at [1328, 377] on button "button" at bounding box center [1321, 376] width 66 height 95
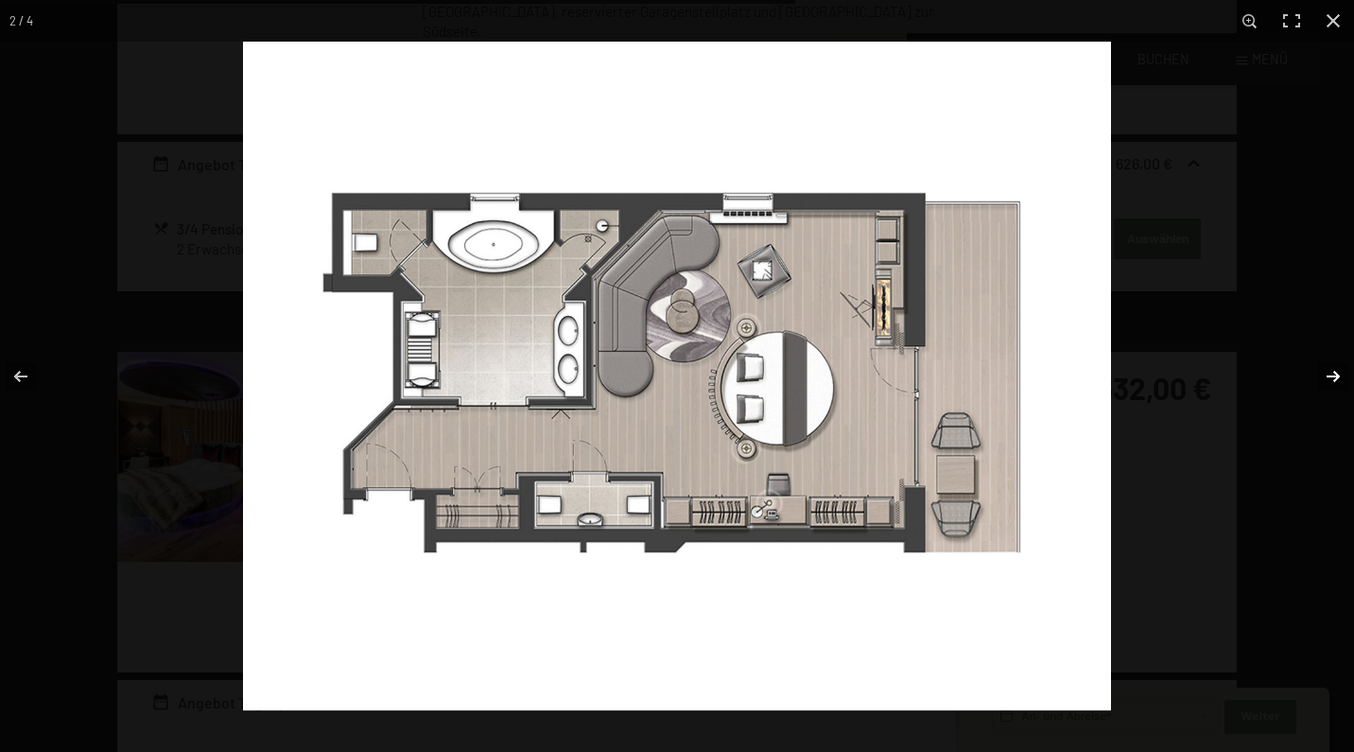
click at [1328, 377] on button "button" at bounding box center [1321, 376] width 66 height 95
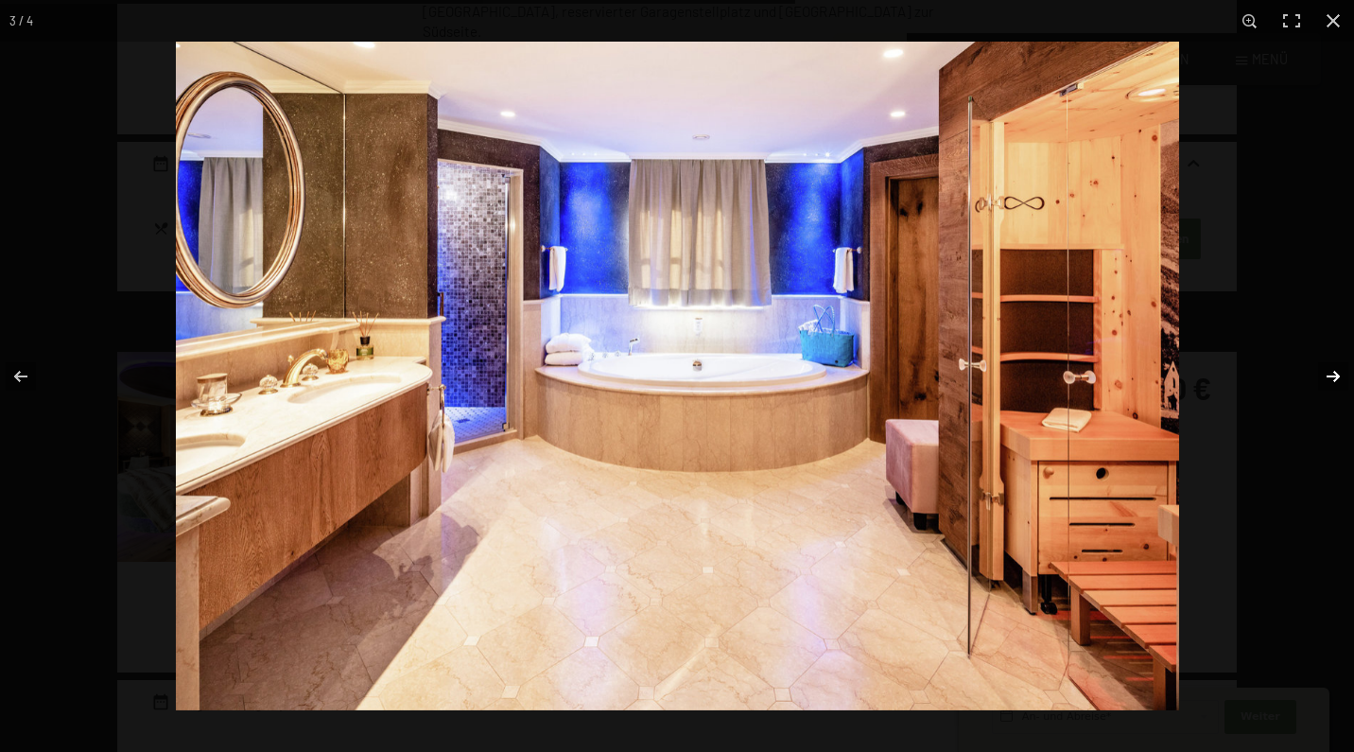
click at [1328, 377] on button "button" at bounding box center [1321, 376] width 66 height 95
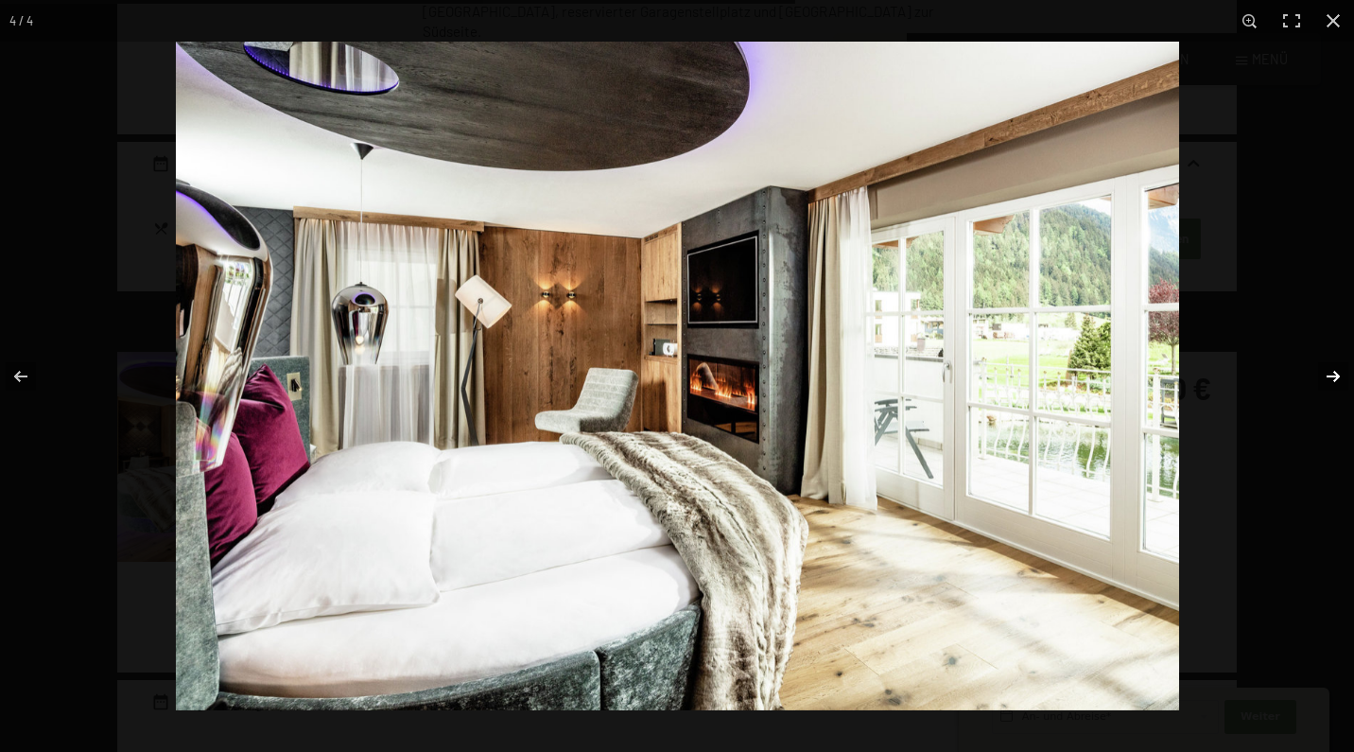
click at [1328, 377] on button "button" at bounding box center [1321, 376] width 66 height 95
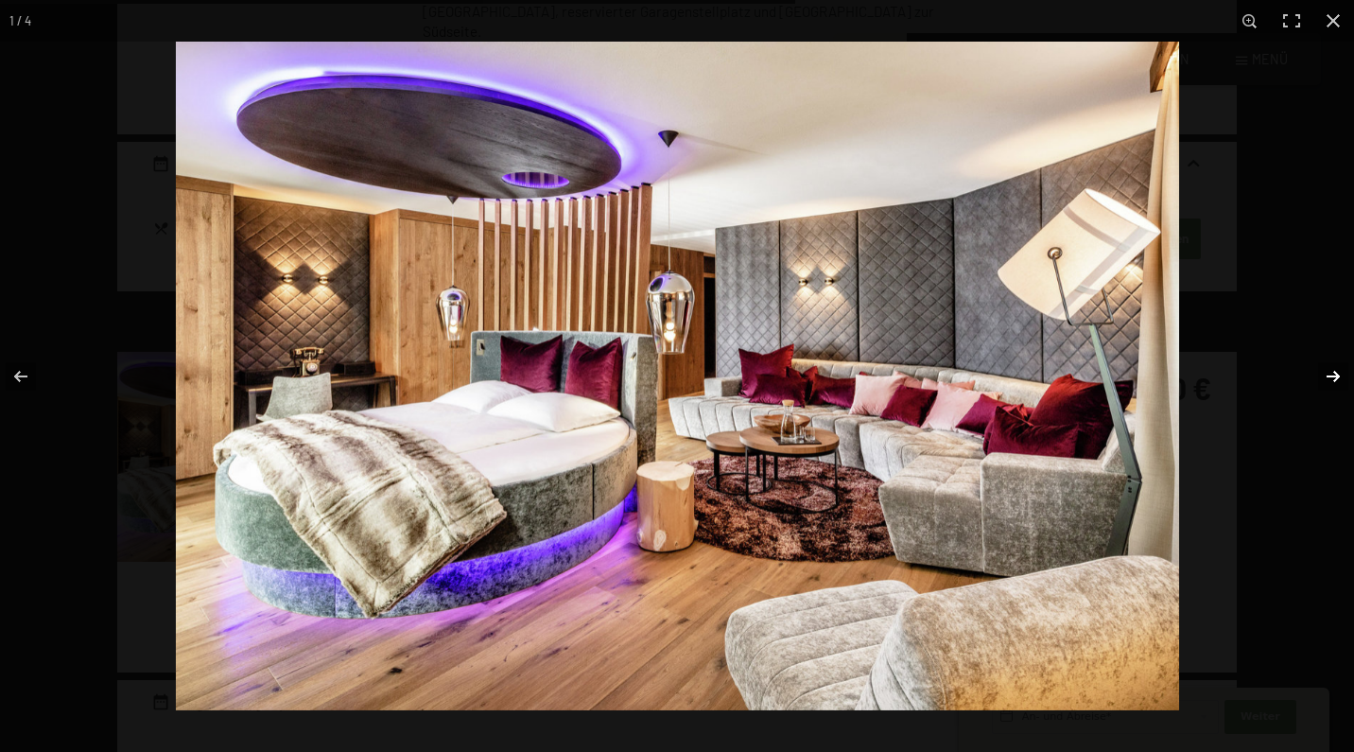
click at [1328, 377] on button "button" at bounding box center [1321, 376] width 66 height 95
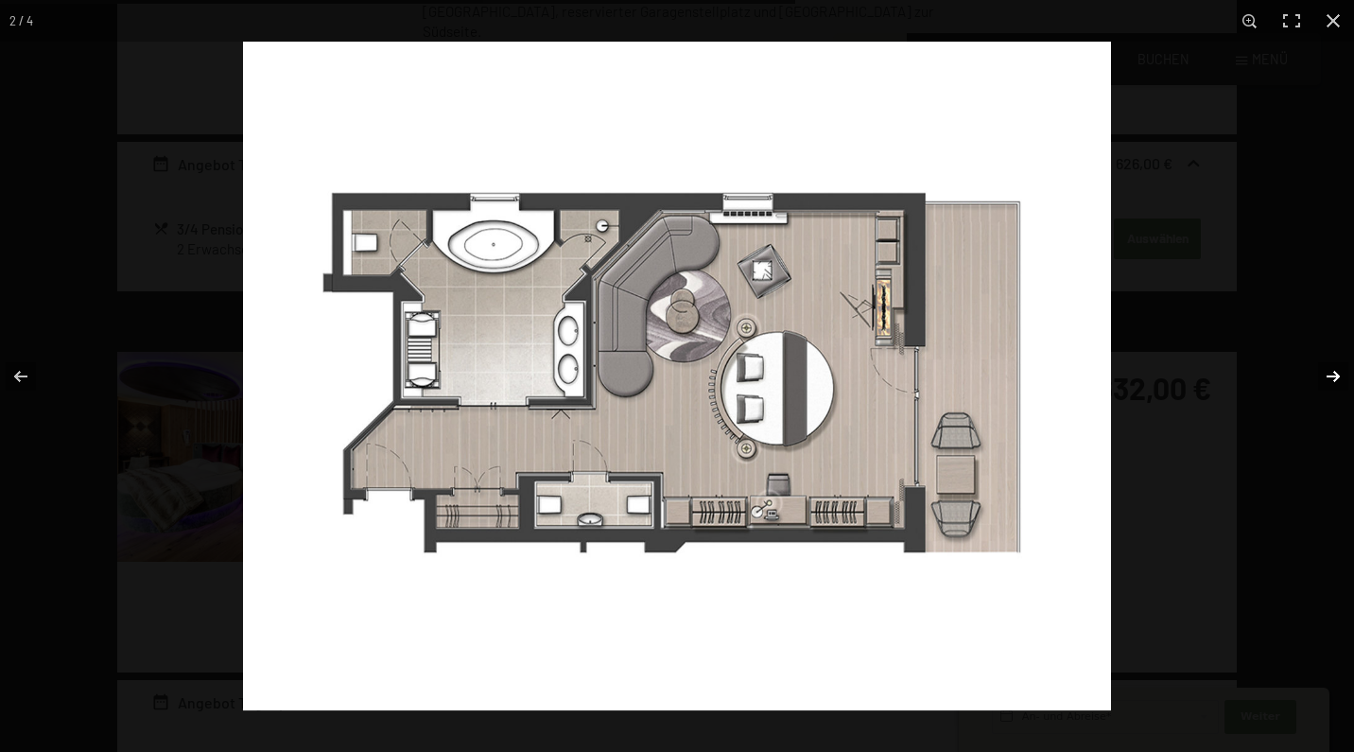
click at [1328, 377] on button "button" at bounding box center [1321, 376] width 66 height 95
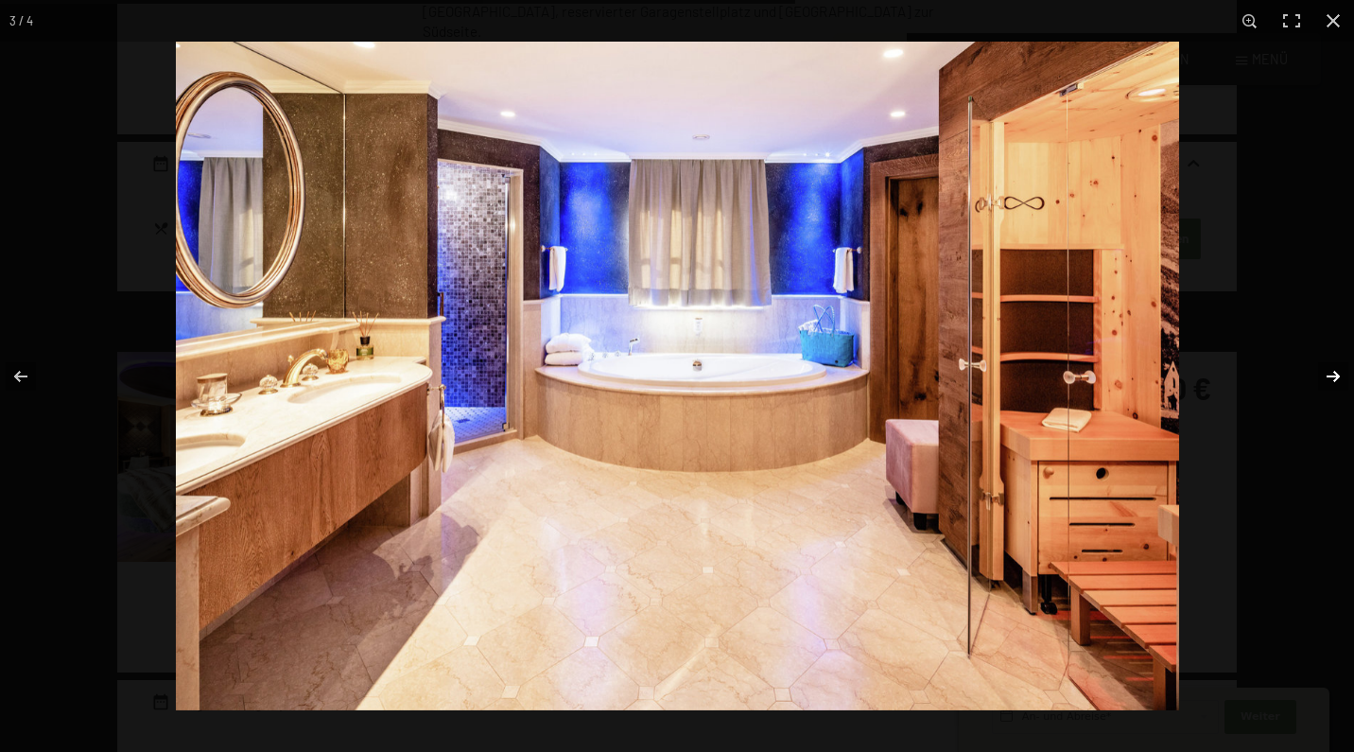
click at [1328, 377] on button "button" at bounding box center [1321, 376] width 66 height 95
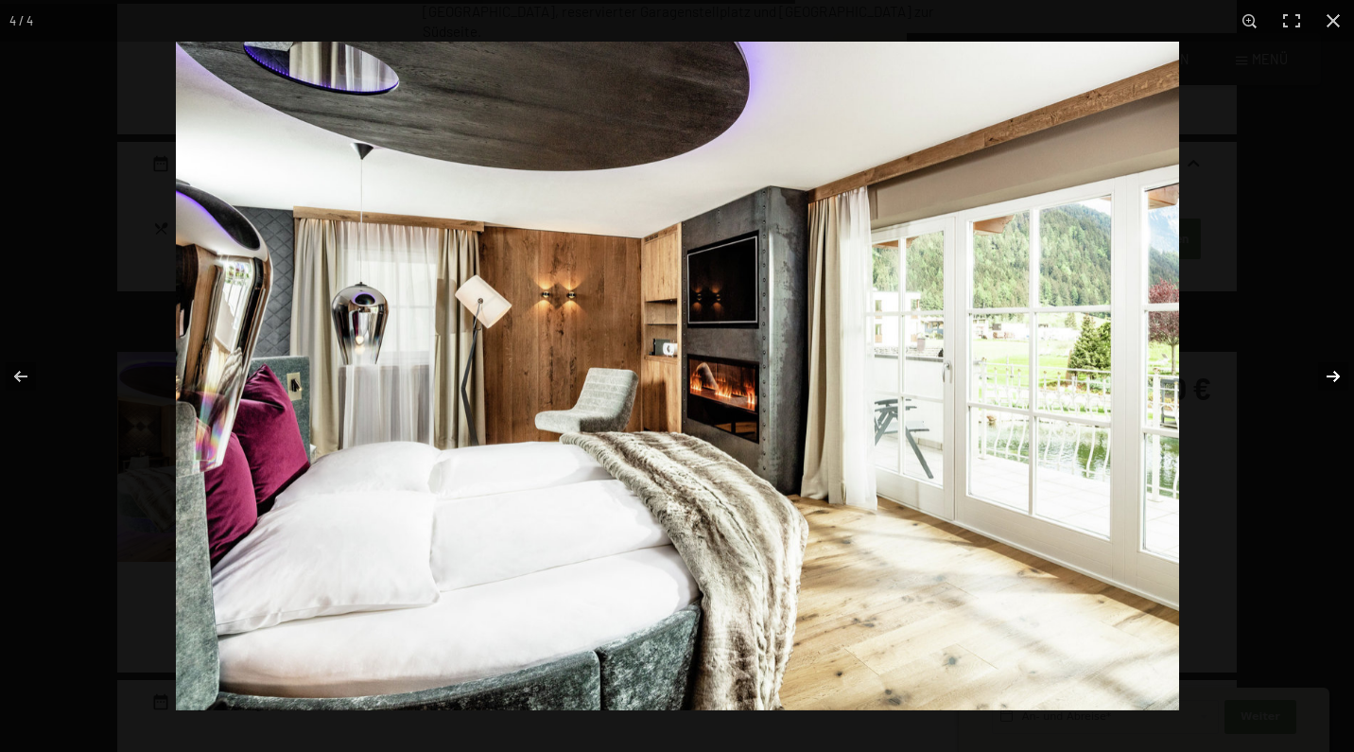
click at [1328, 377] on button "button" at bounding box center [1321, 376] width 66 height 95
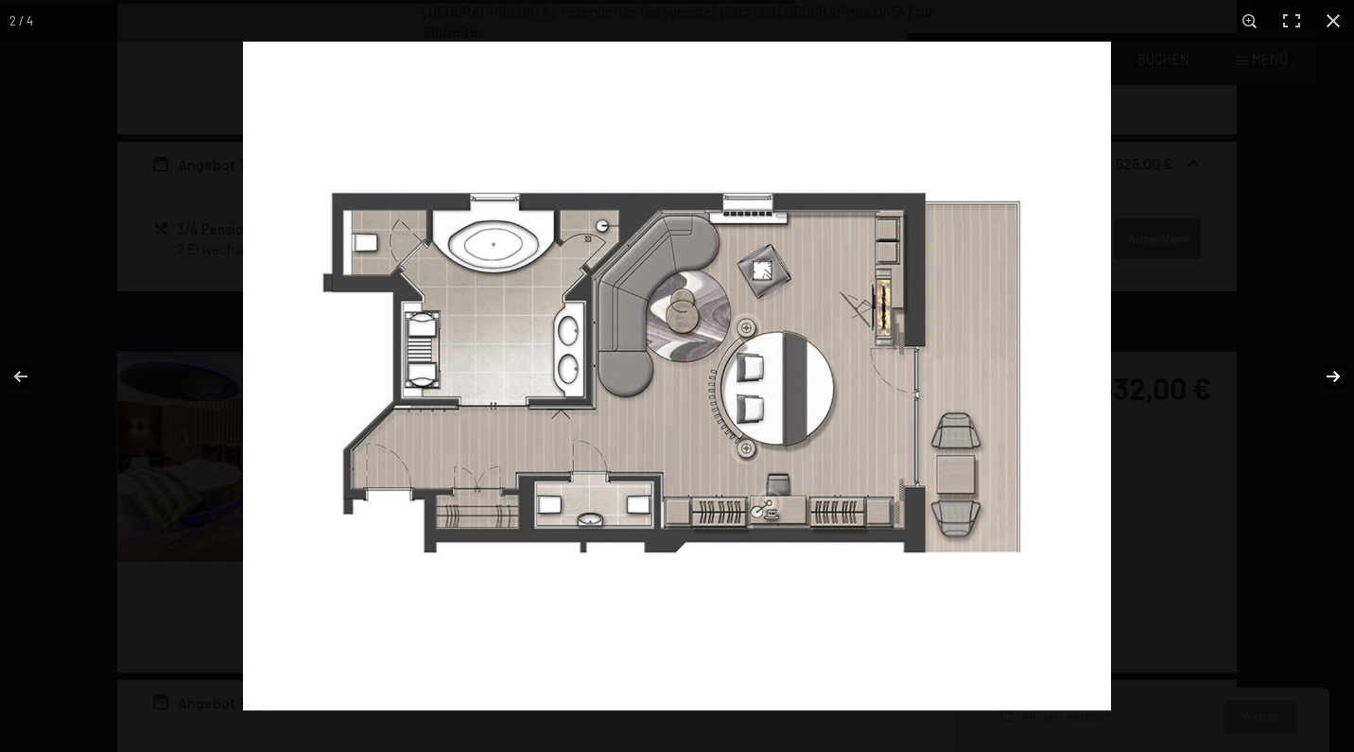
click at [1328, 377] on button "button" at bounding box center [1321, 376] width 66 height 95
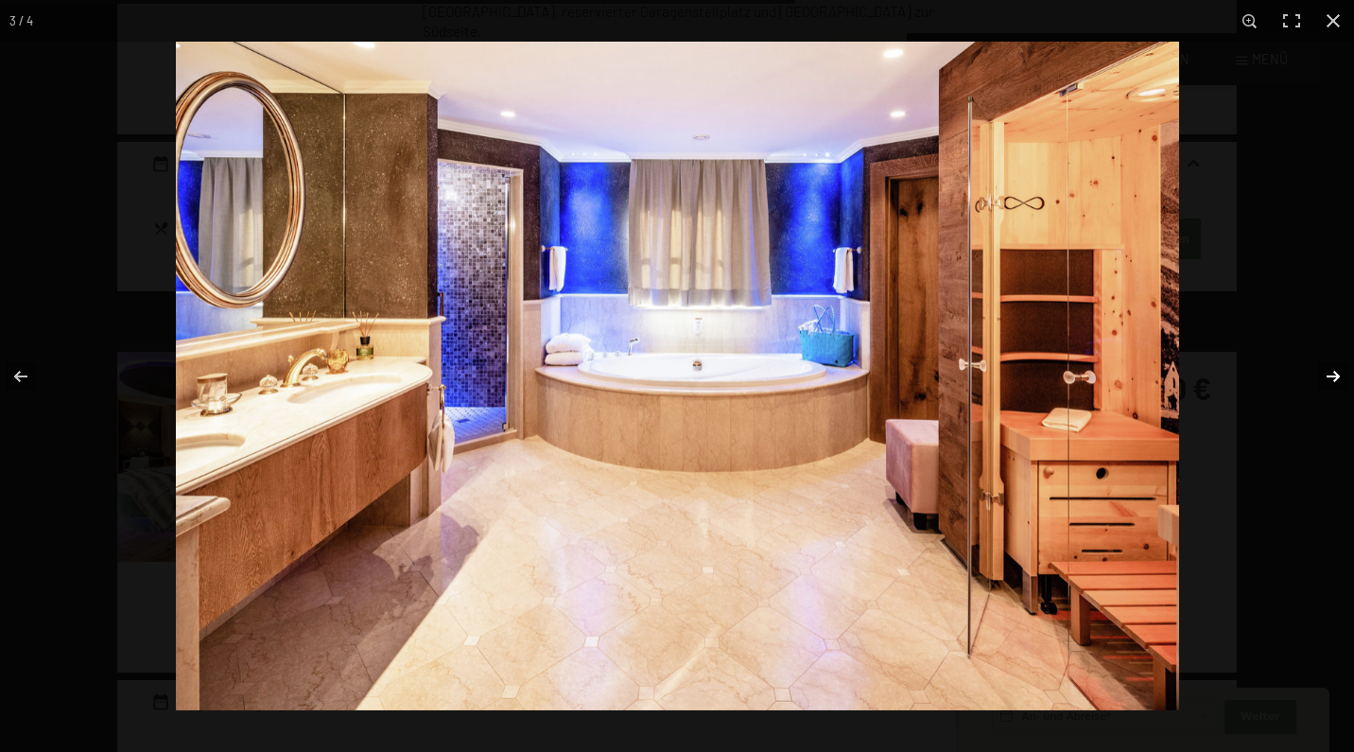
click at [1328, 377] on button "button" at bounding box center [1321, 376] width 66 height 95
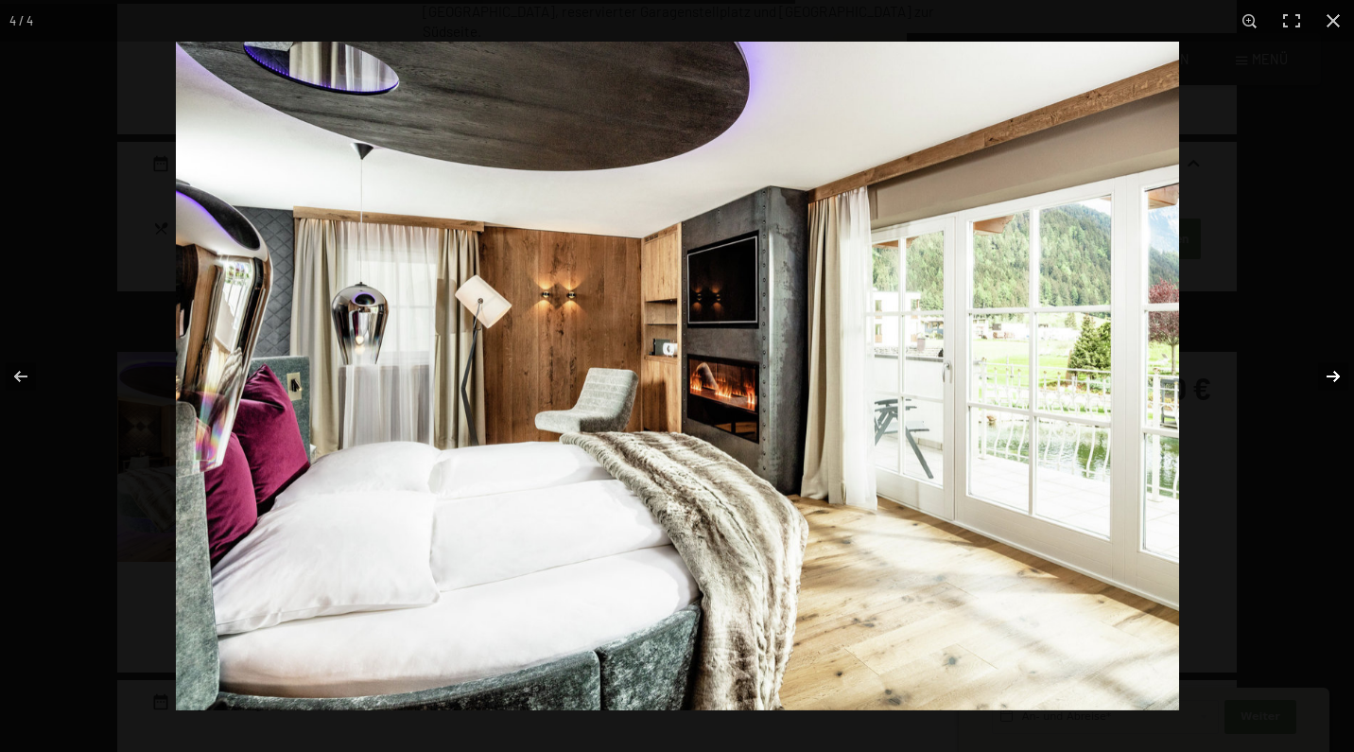
click at [1328, 377] on button "button" at bounding box center [1321, 376] width 66 height 95
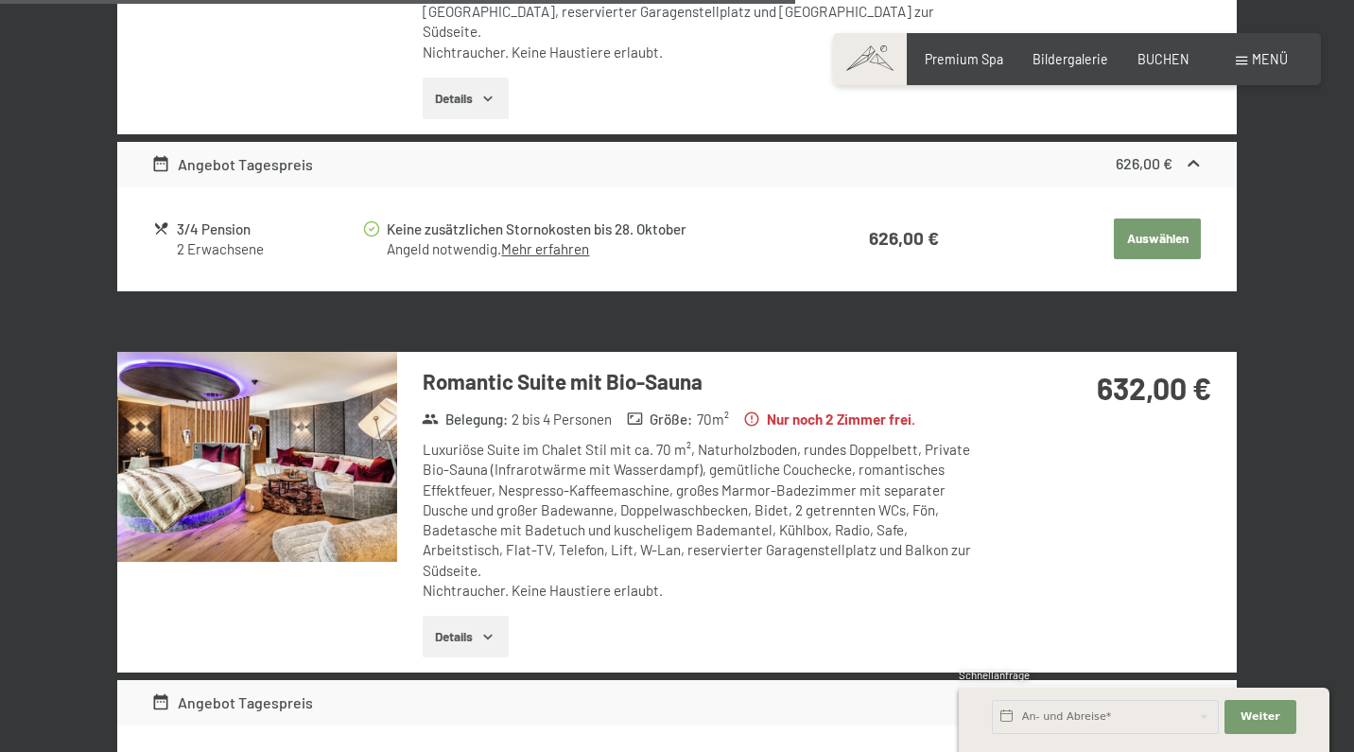
click at [0, 0] on button "button" at bounding box center [0, 0] width 0 height 0
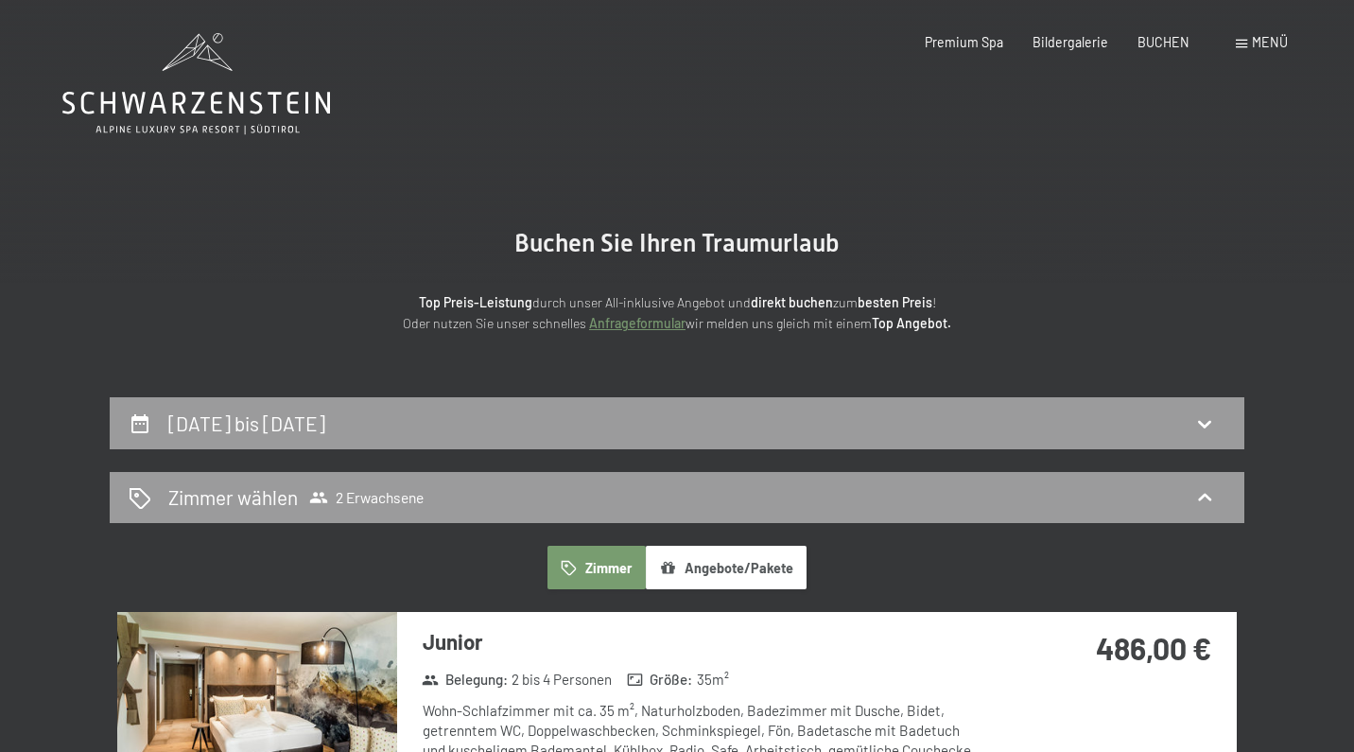
scroll to position [0, 0]
click at [234, 97] on icon at bounding box center [196, 103] width 268 height 23
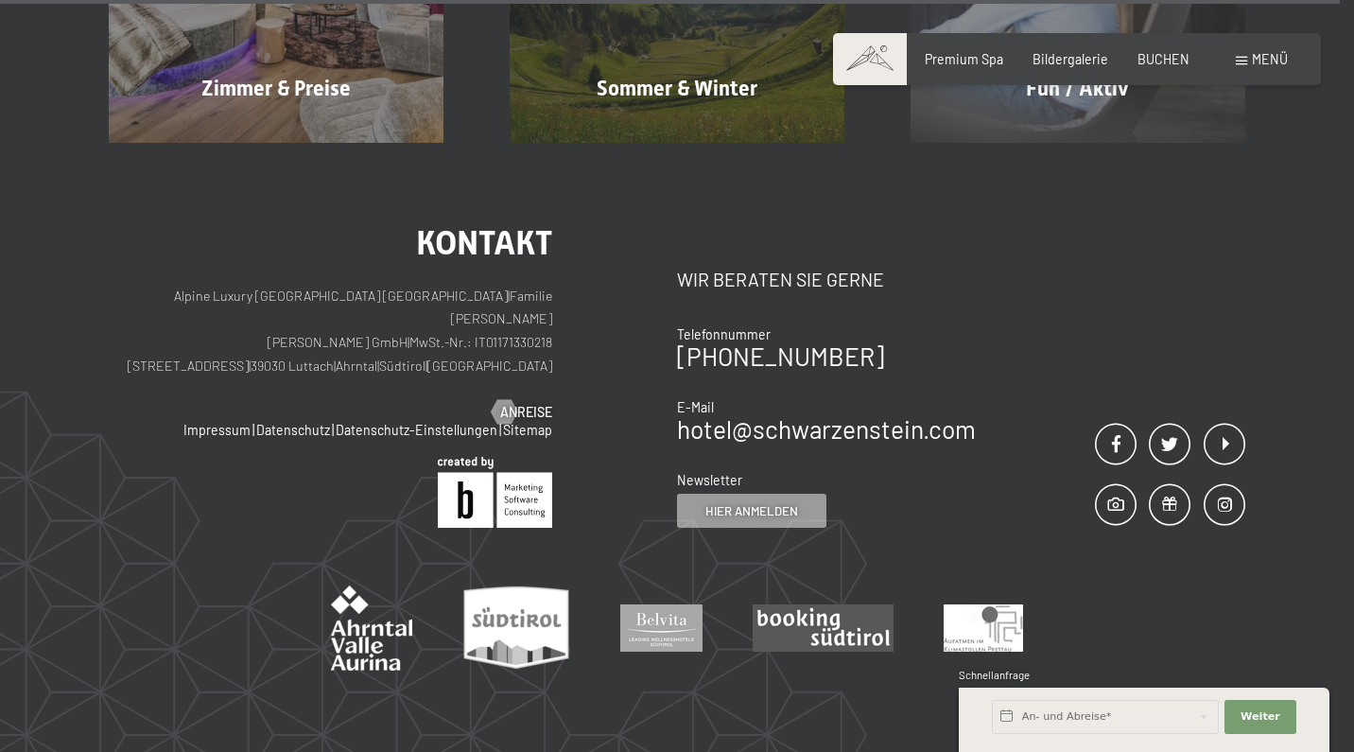
scroll to position [7740, 0]
drag, startPoint x: 247, startPoint y: 240, endPoint x: 408, endPoint y: 239, distance: 161.7
click at [408, 285] on p "Alpine Luxury [GEOGRAPHIC_DATA] SCHWARZENSTEIN | Familie [PERSON_NAME] [PERSON_…" at bounding box center [330, 332] width 443 height 94
copy p "[STREET_ADDRESS]"
